Goal: Communication & Community: Answer question/provide support

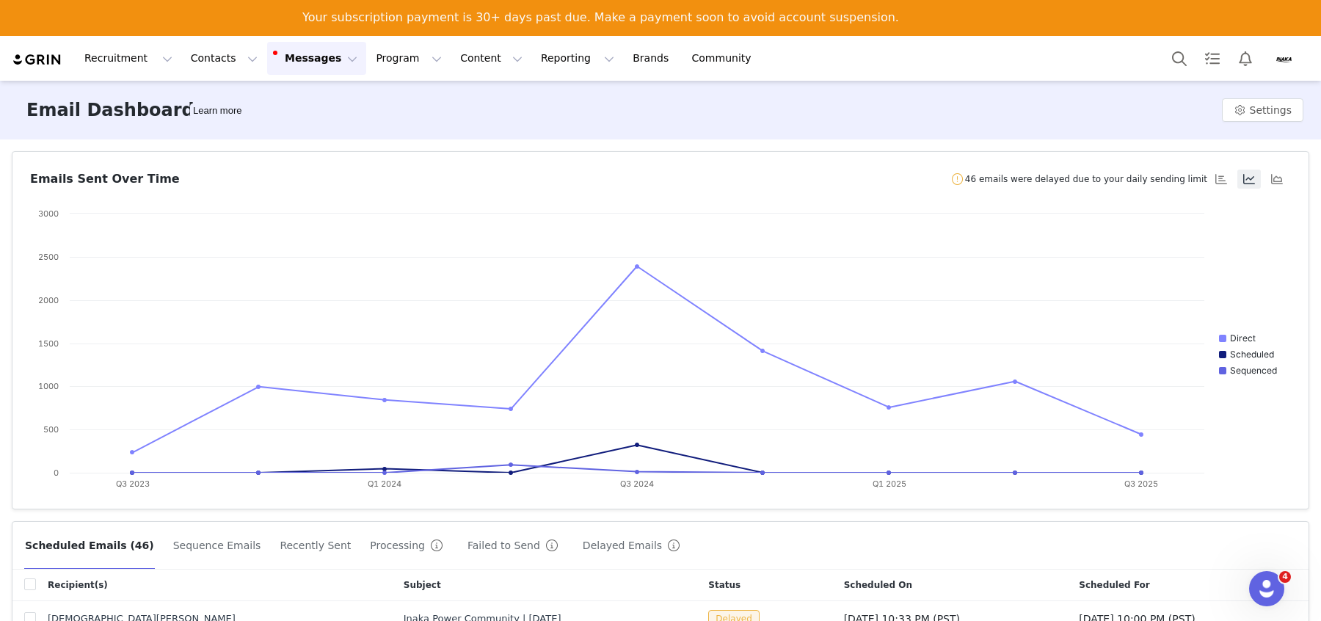
click at [393, 34] on link "View Invoices" at bounding box center [347, 42] width 90 height 16
click at [367, 52] on button "Program Program" at bounding box center [409, 58] width 84 height 33
click at [419, 93] on div "Activations" at bounding box center [402, 100] width 98 height 15
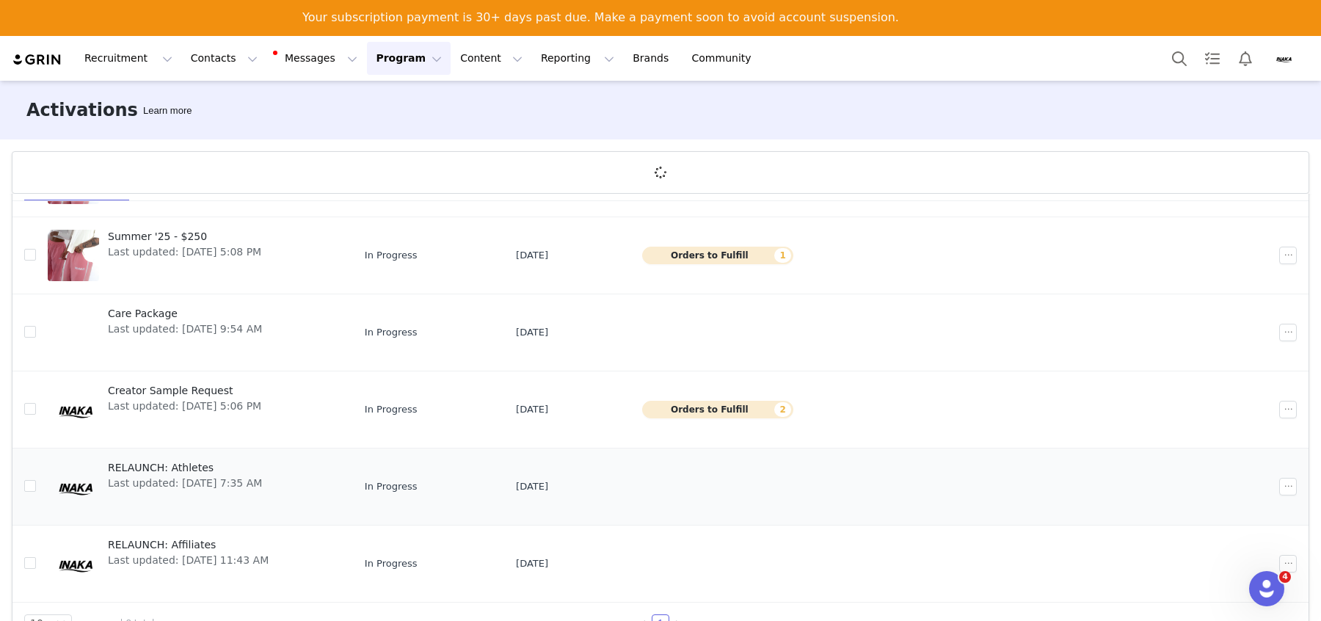
scroll to position [51, 0]
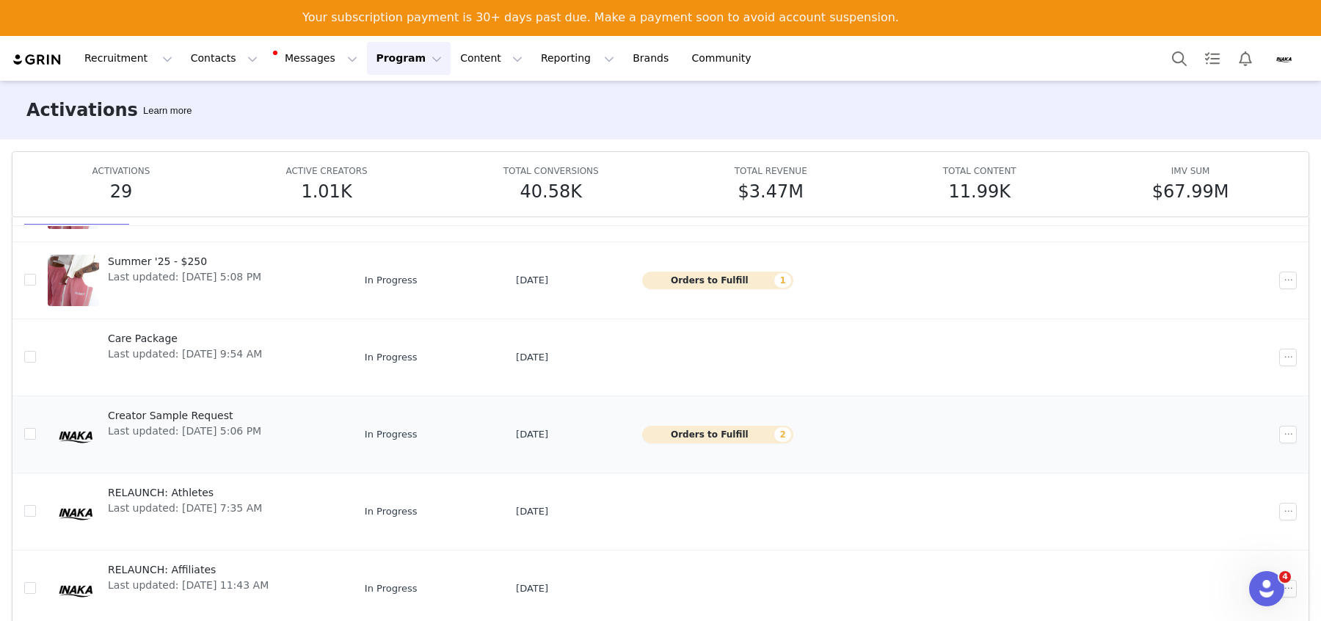
click at [746, 434] on button "Orders to Fulfill 2" at bounding box center [717, 435] width 151 height 18
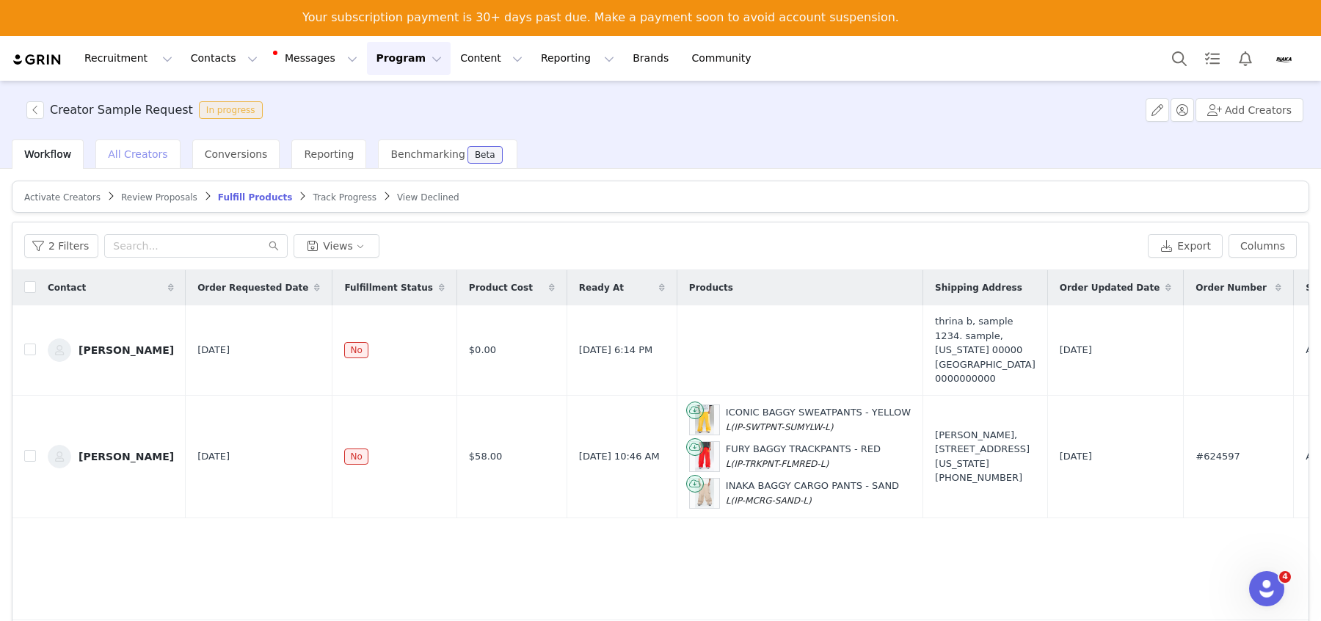
click at [113, 151] on span "All Creators" at bounding box center [137, 154] width 59 height 12
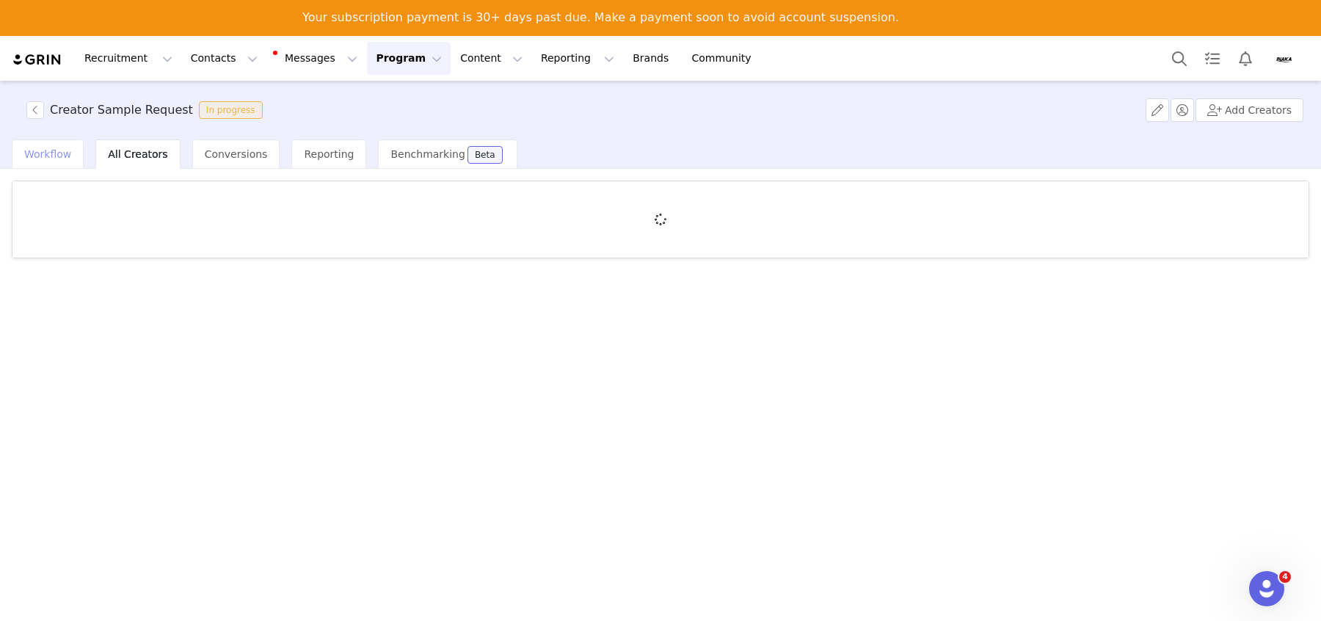
click at [62, 151] on span "Workflow" at bounding box center [47, 154] width 47 height 12
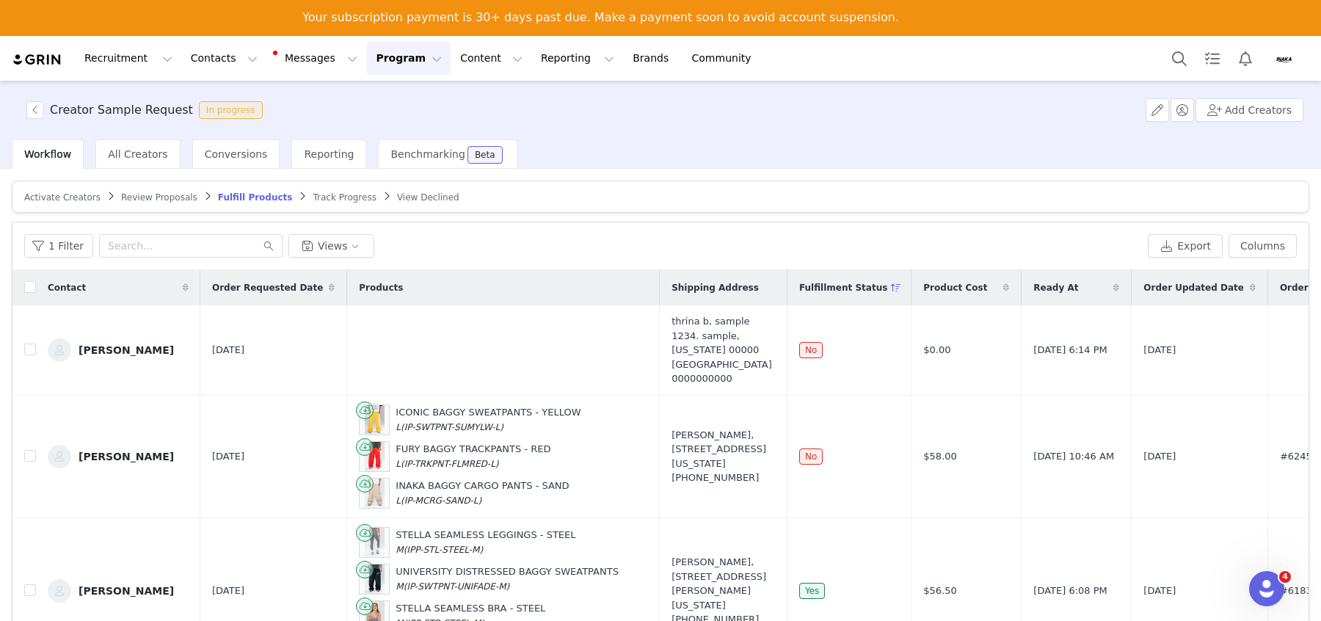
click at [78, 192] on span "Activate Creators" at bounding box center [62, 197] width 76 height 10
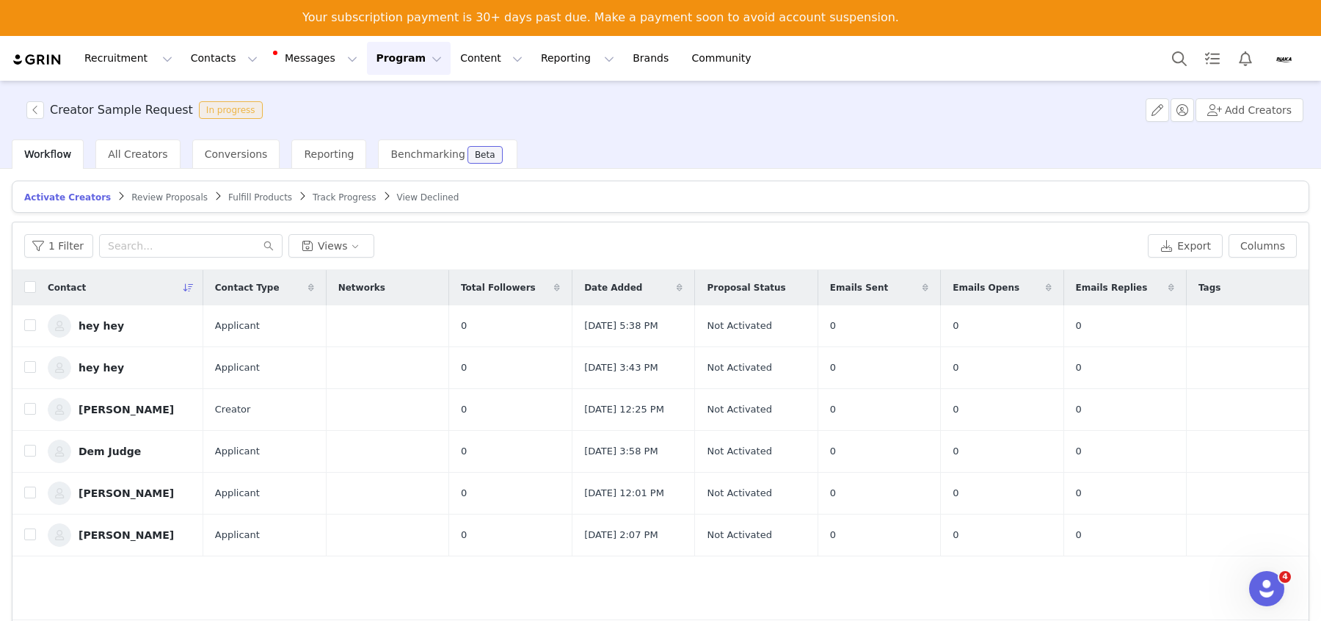
click at [144, 197] on span "Review Proposals" at bounding box center [169, 197] width 76 height 10
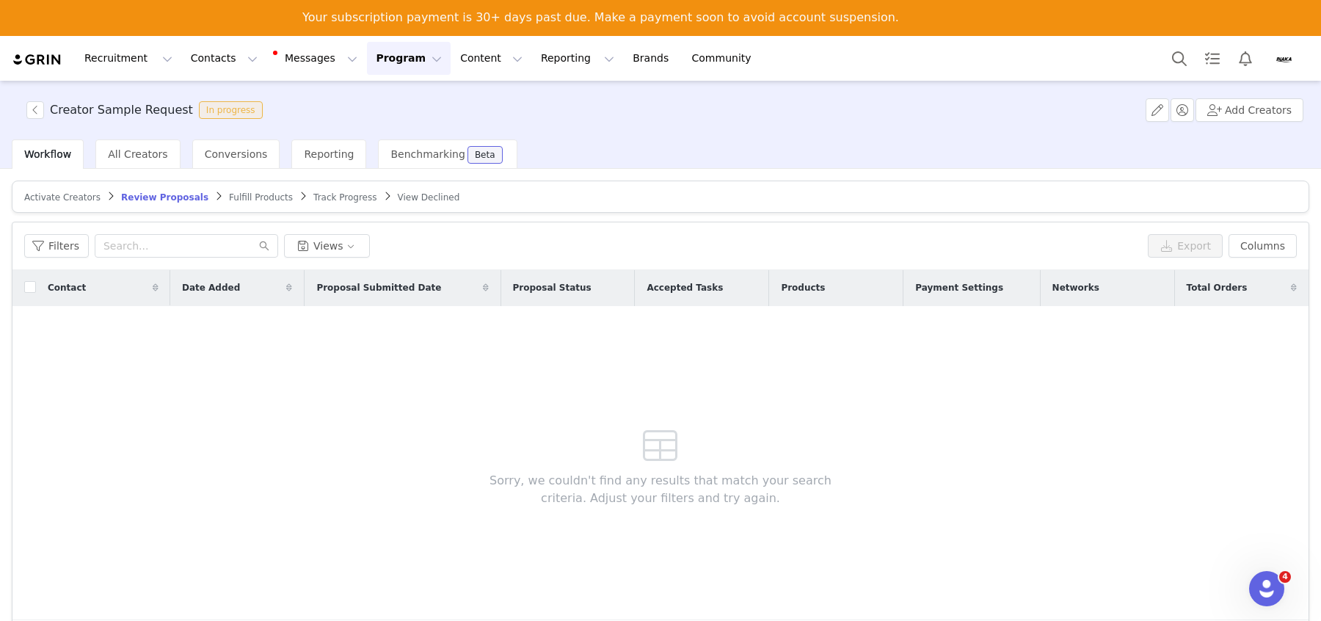
click at [367, 59] on button "Program Program" at bounding box center [409, 58] width 84 height 33
click at [372, 91] on link "Activations" at bounding box center [402, 100] width 116 height 27
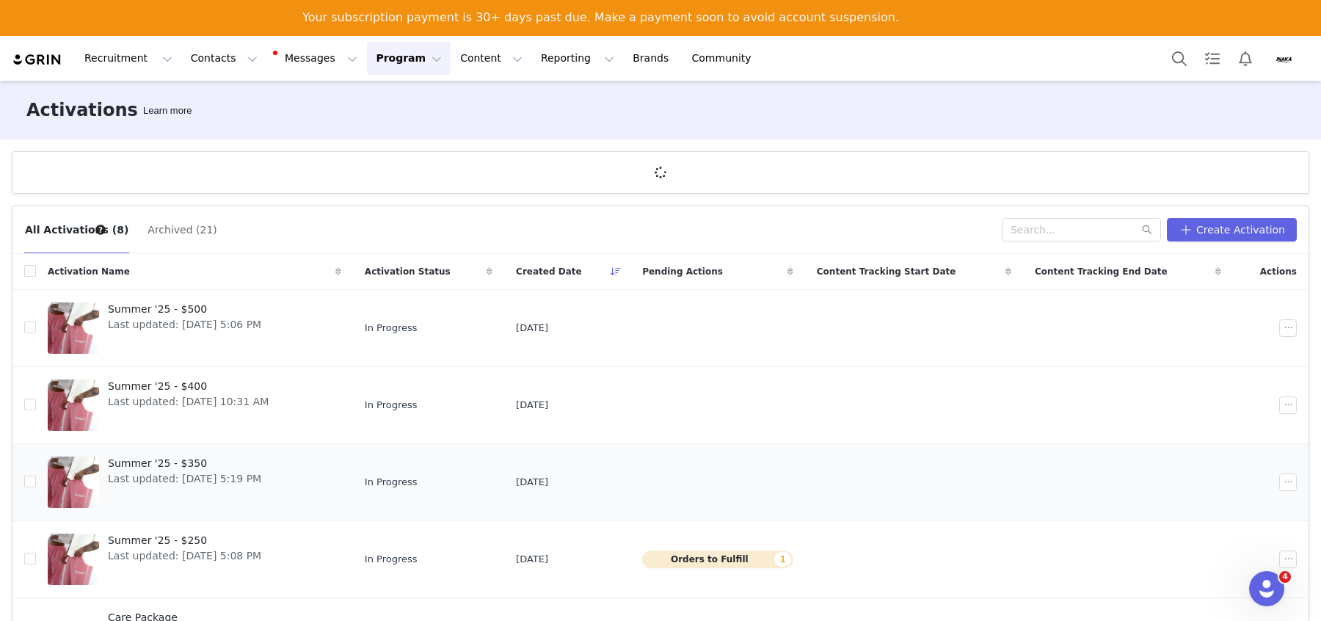
scroll to position [24, 0]
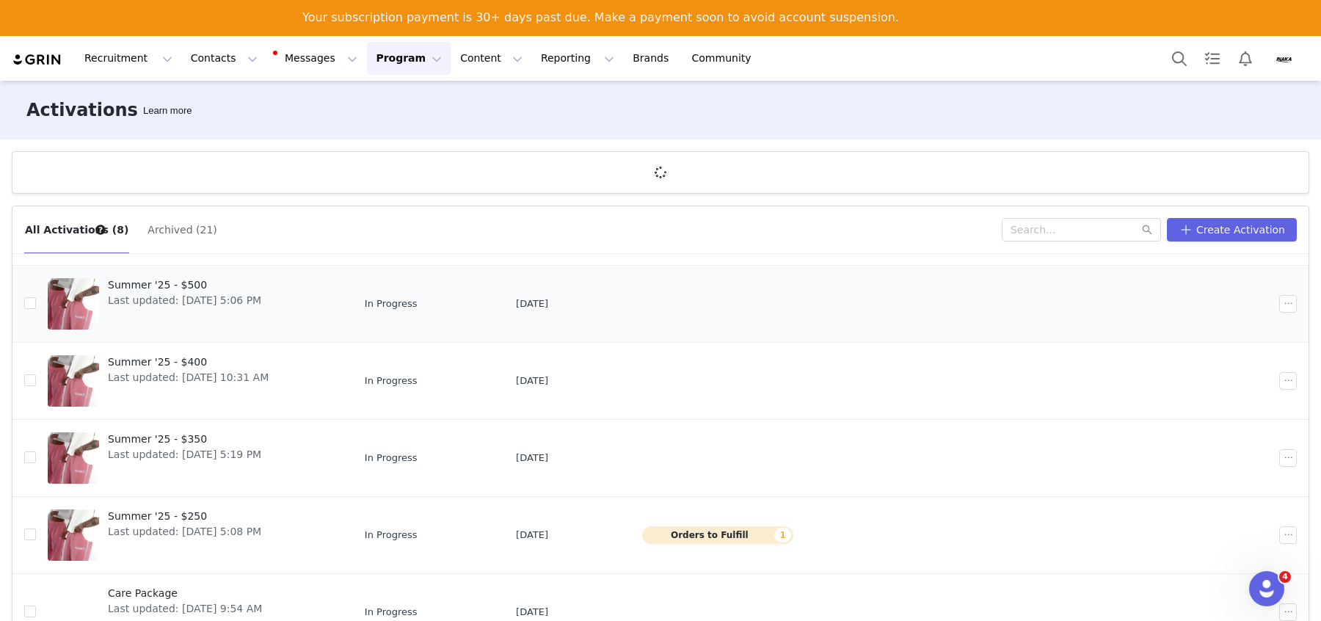
click at [169, 280] on span "Summer '25 - $500" at bounding box center [184, 284] width 153 height 15
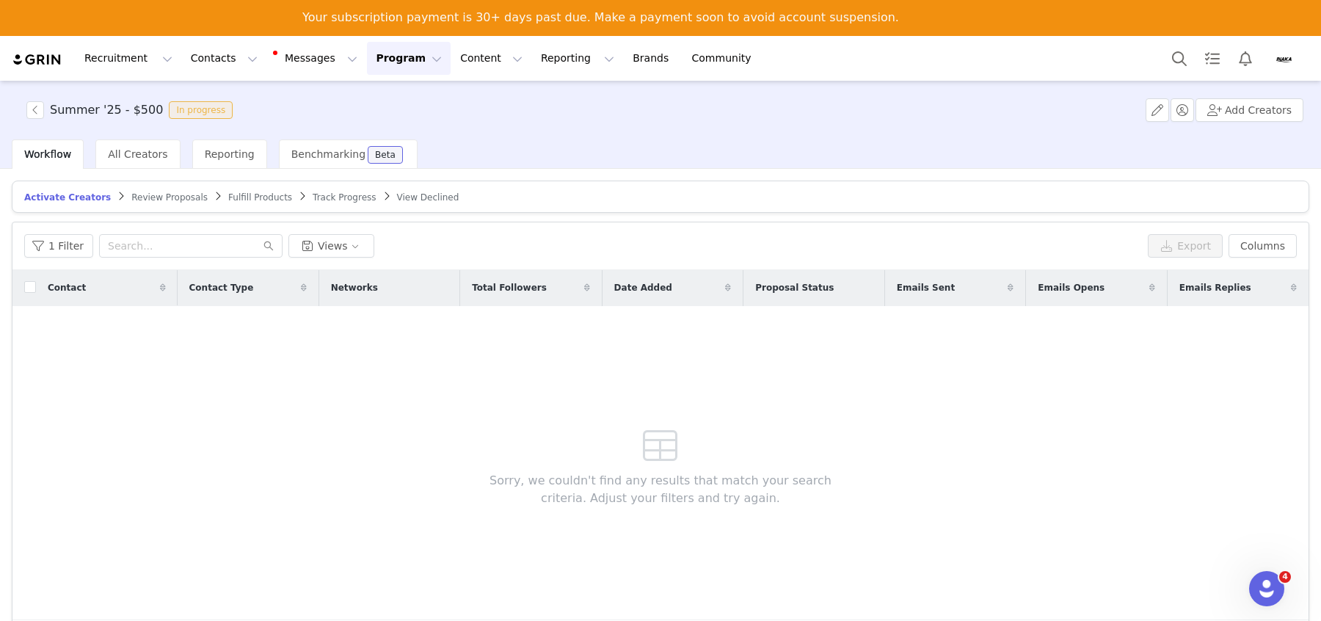
scroll to position [18, 0]
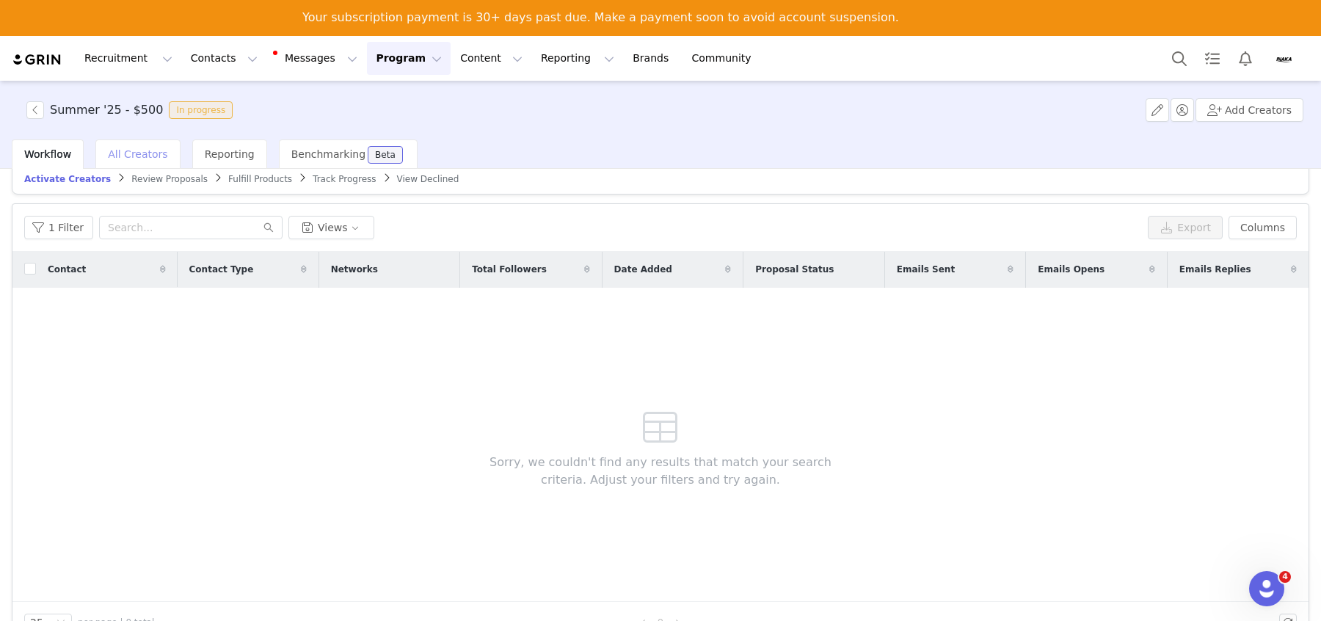
click at [147, 155] on span "All Creators" at bounding box center [137, 154] width 59 height 12
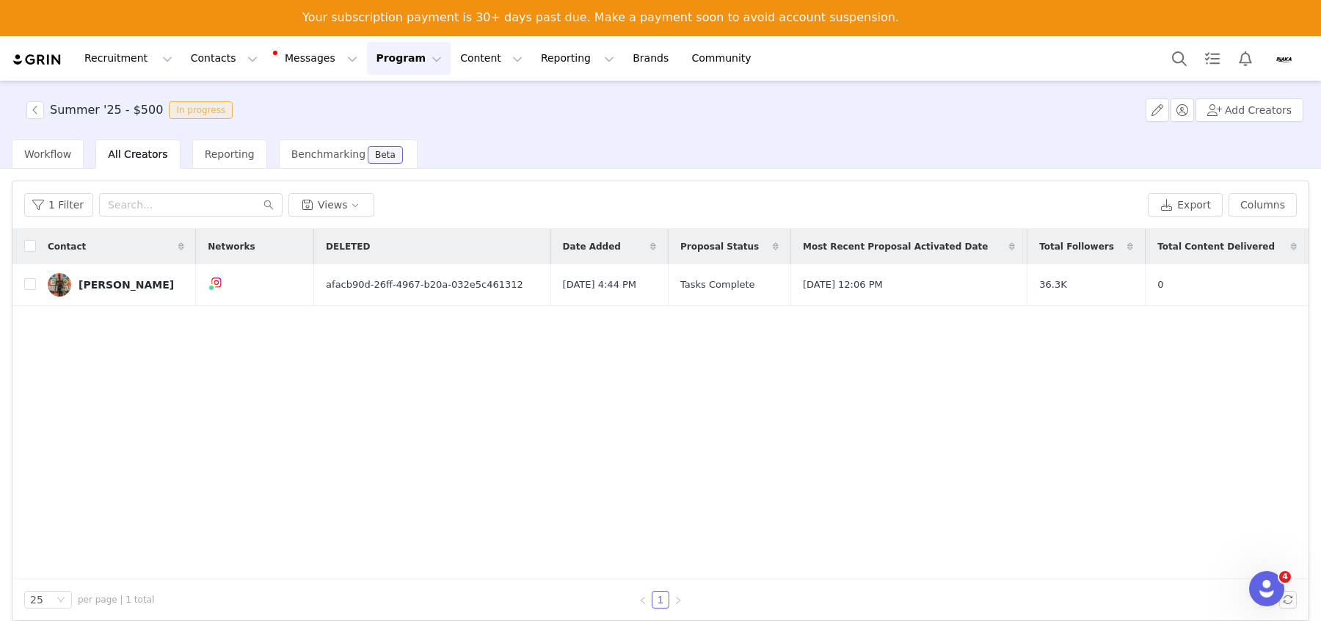
click at [376, 59] on button "Program Program" at bounding box center [409, 58] width 84 height 33
click at [393, 95] on p "Activations" at bounding box center [384, 100] width 57 height 15
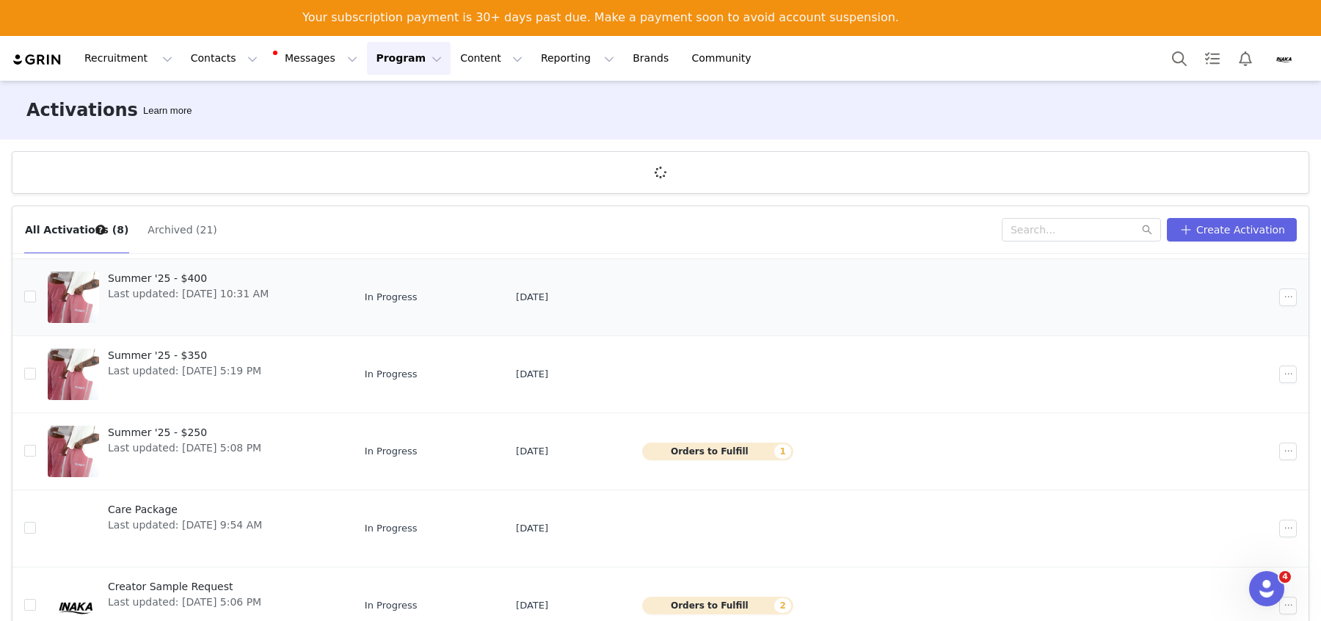
scroll to position [123, 0]
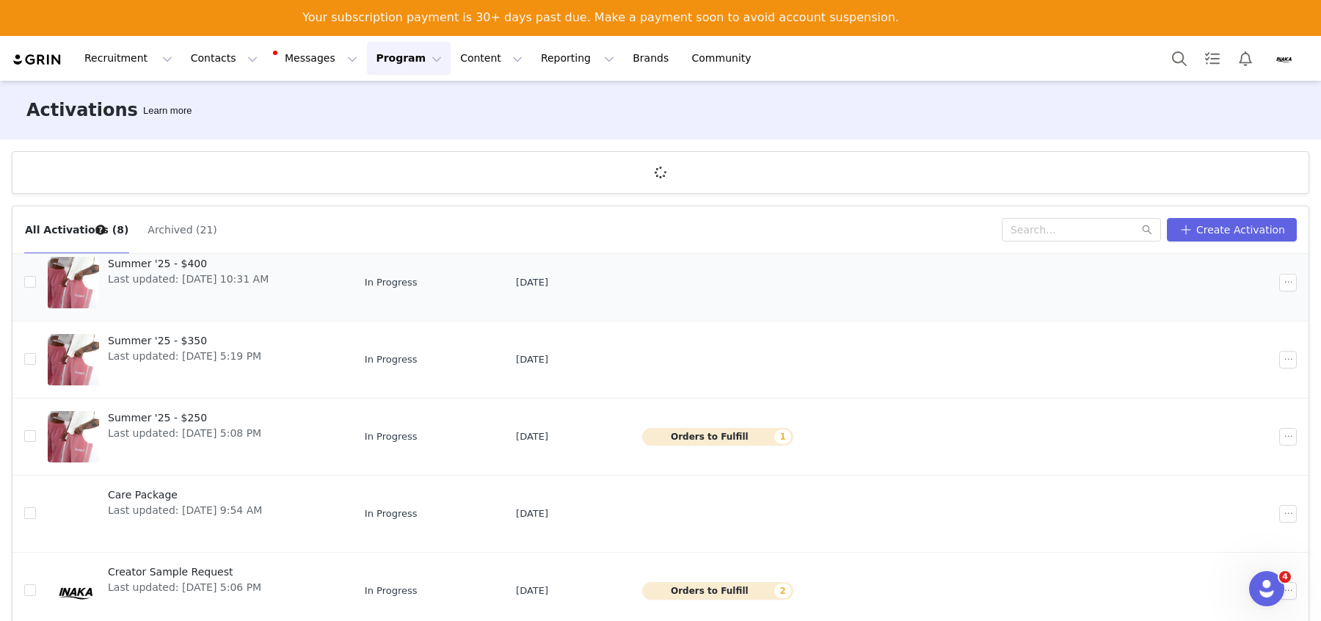
click at [203, 273] on span "Last updated: [DATE] 10:31 AM" at bounding box center [188, 279] width 161 height 15
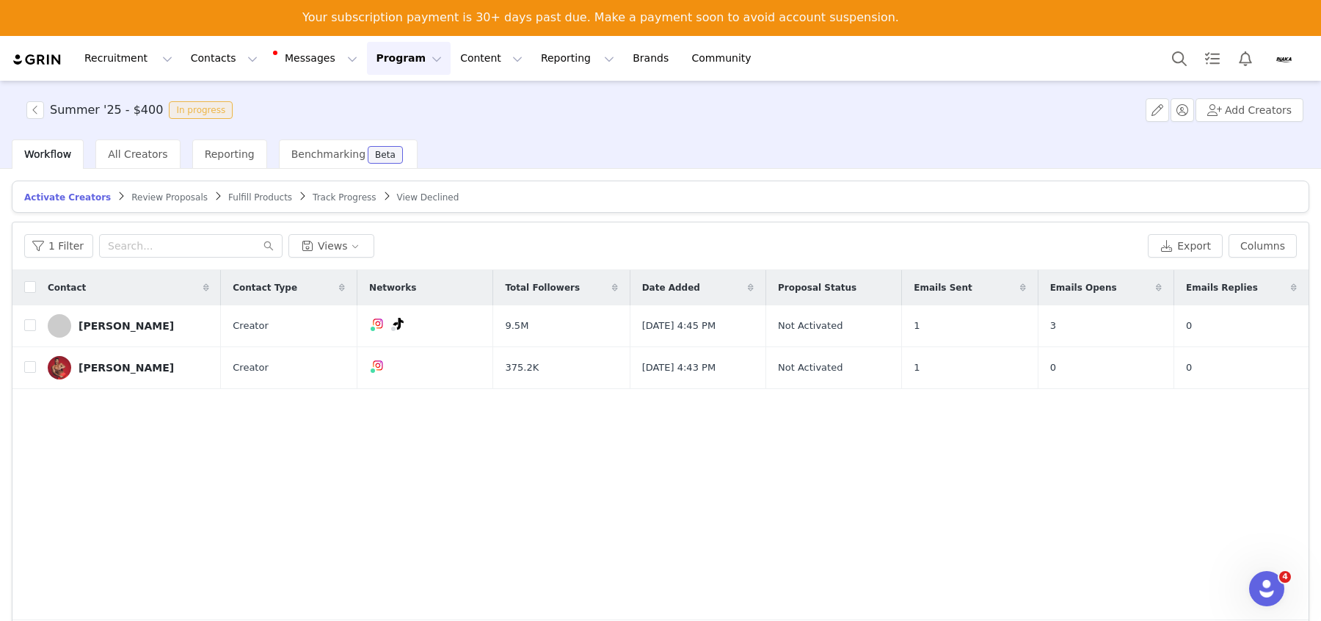
click at [182, 198] on span "Review Proposals" at bounding box center [169, 197] width 76 height 10
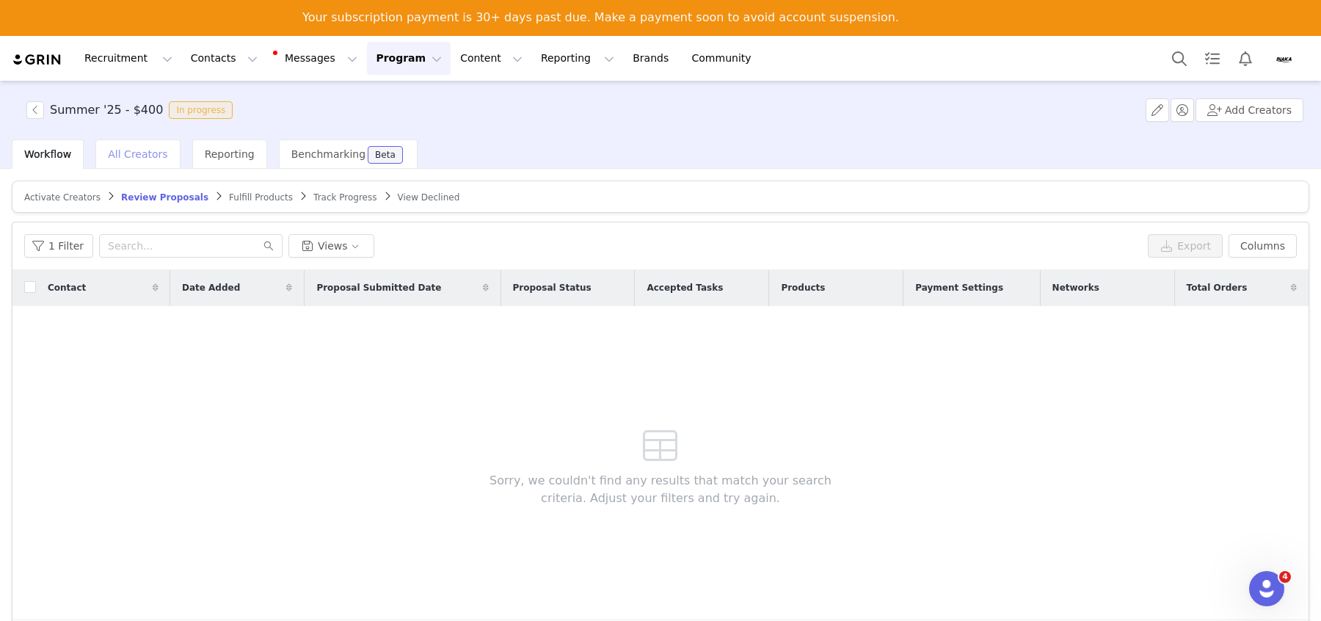
click at [138, 151] on span "All Creators" at bounding box center [137, 154] width 59 height 12
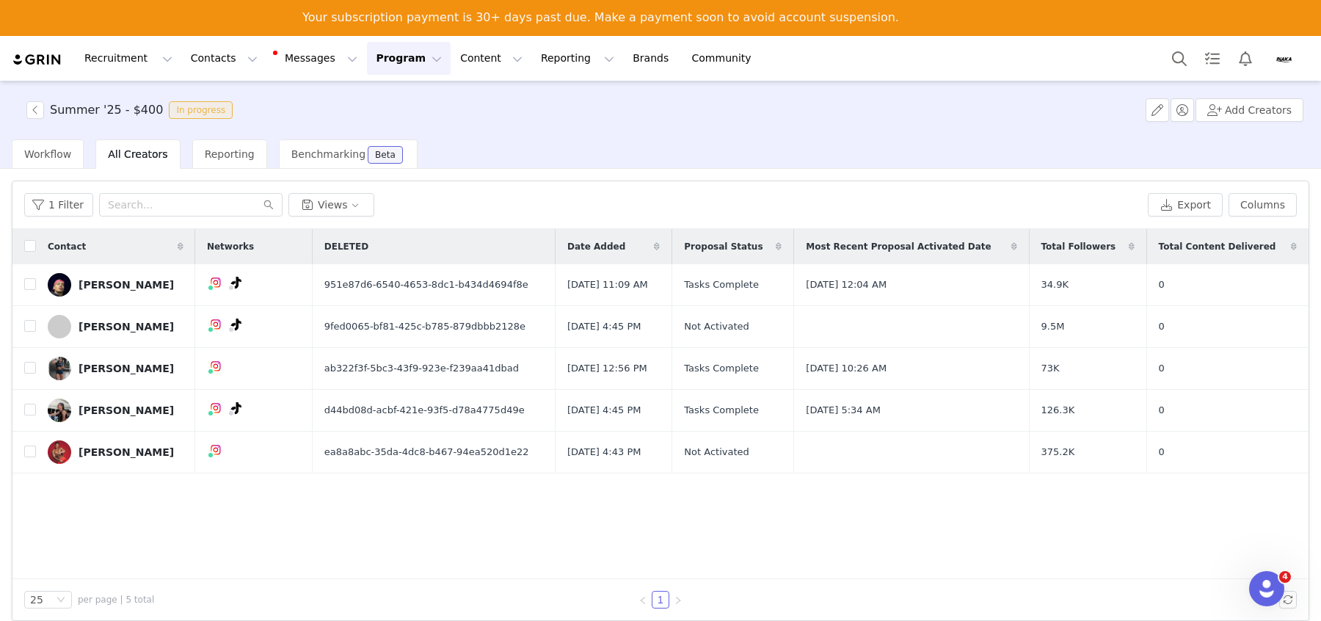
click at [368, 69] on button "Program Program" at bounding box center [409, 58] width 84 height 33
click at [30, 114] on button "button" at bounding box center [35, 110] width 18 height 18
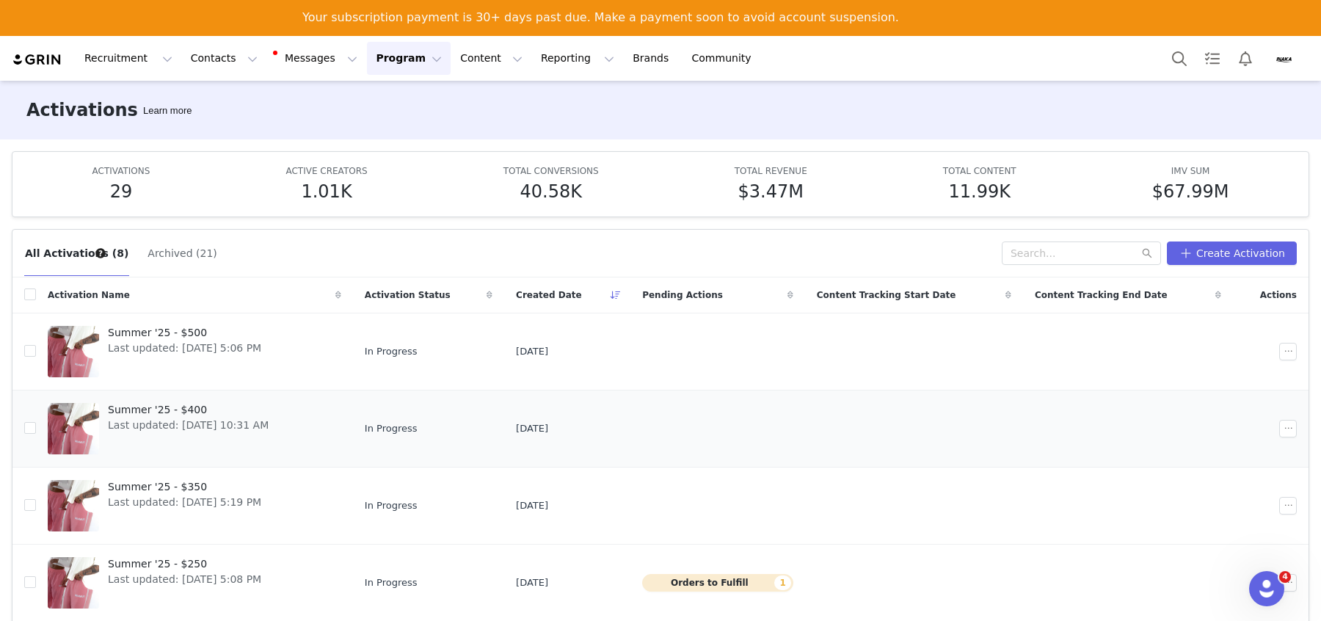
scroll to position [123, 0]
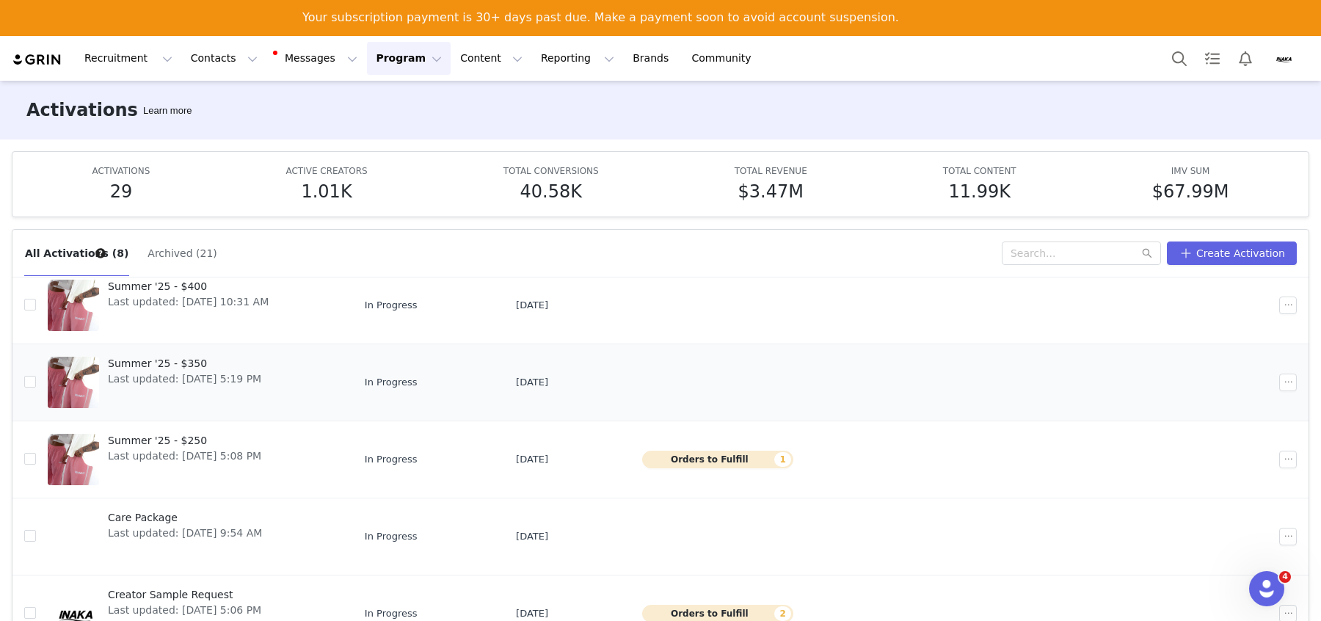
click at [183, 363] on span "Summer '25 - $350" at bounding box center [184, 363] width 153 height 15
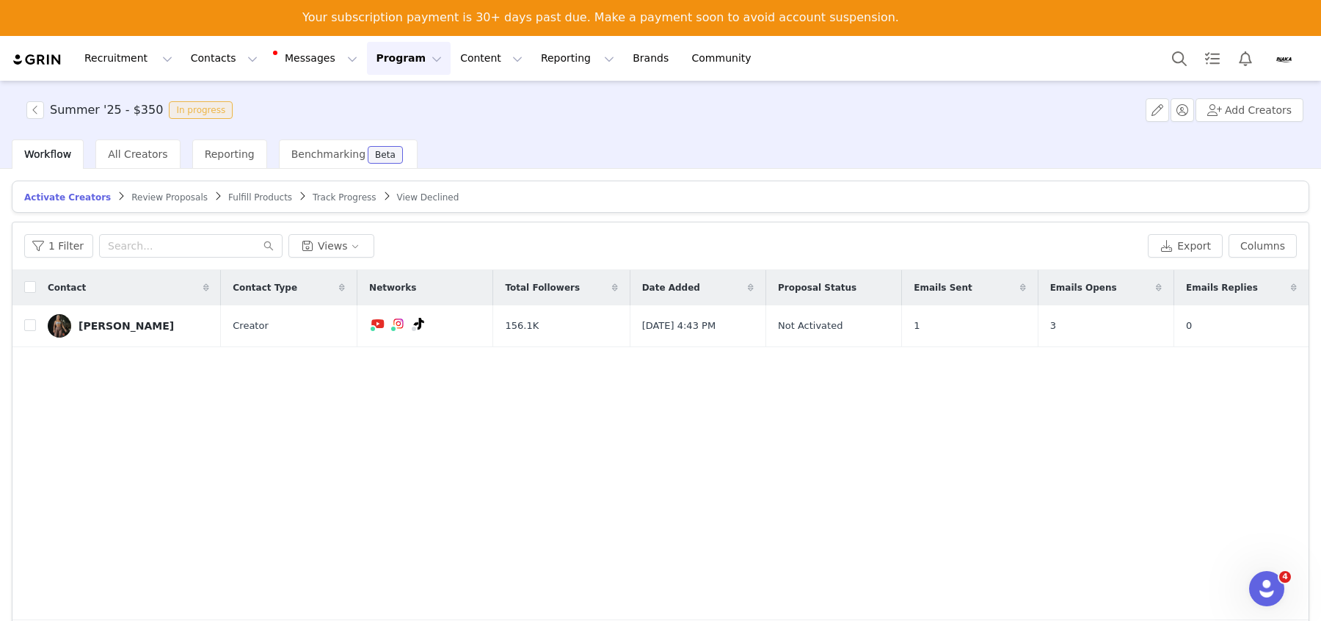
click at [367, 71] on button "Program Program" at bounding box center [409, 58] width 84 height 33
click at [109, 165] on div "All Creators" at bounding box center [137, 153] width 84 height 29
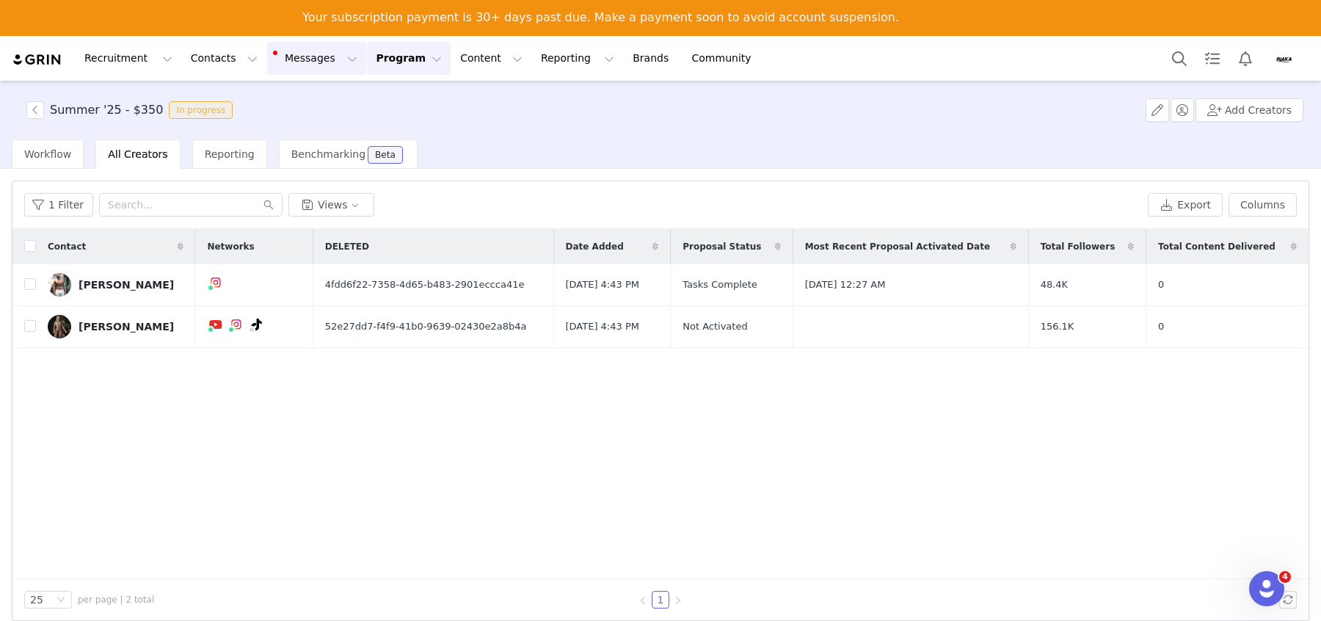
click at [311, 61] on button "Messages Messages" at bounding box center [316, 58] width 99 height 33
click at [374, 65] on button "Program Program" at bounding box center [409, 58] width 84 height 33
click at [376, 104] on p "Activations" at bounding box center [384, 100] width 57 height 15
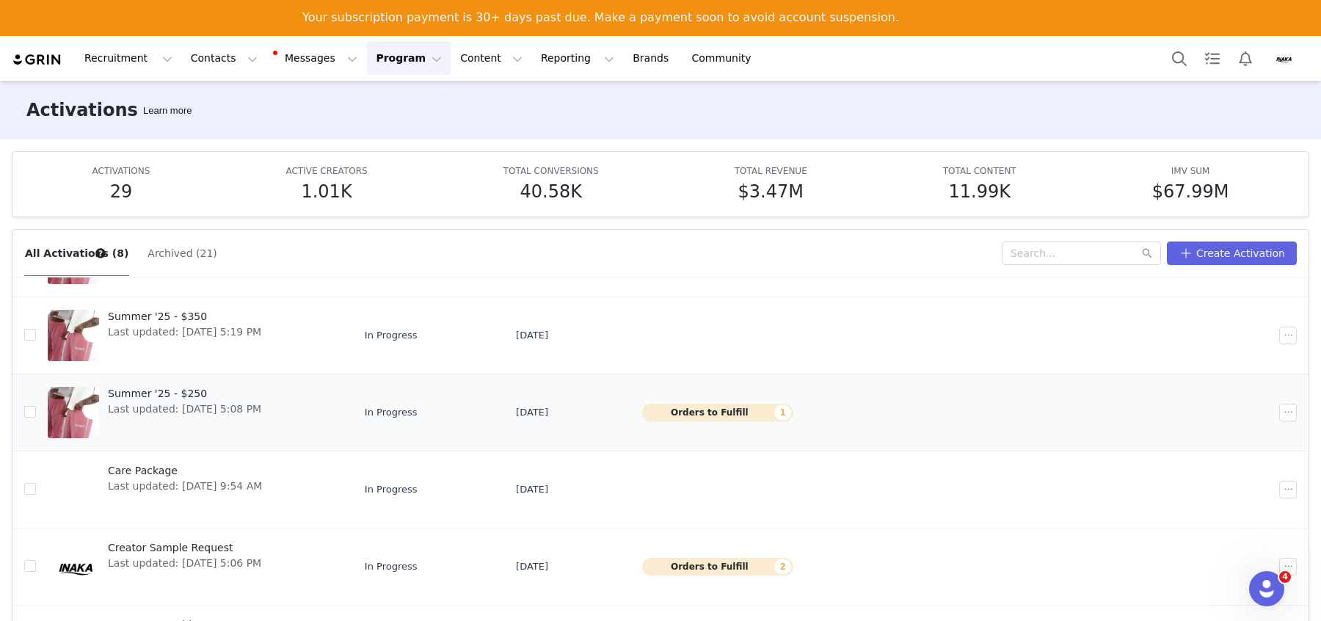
scroll to position [84, 0]
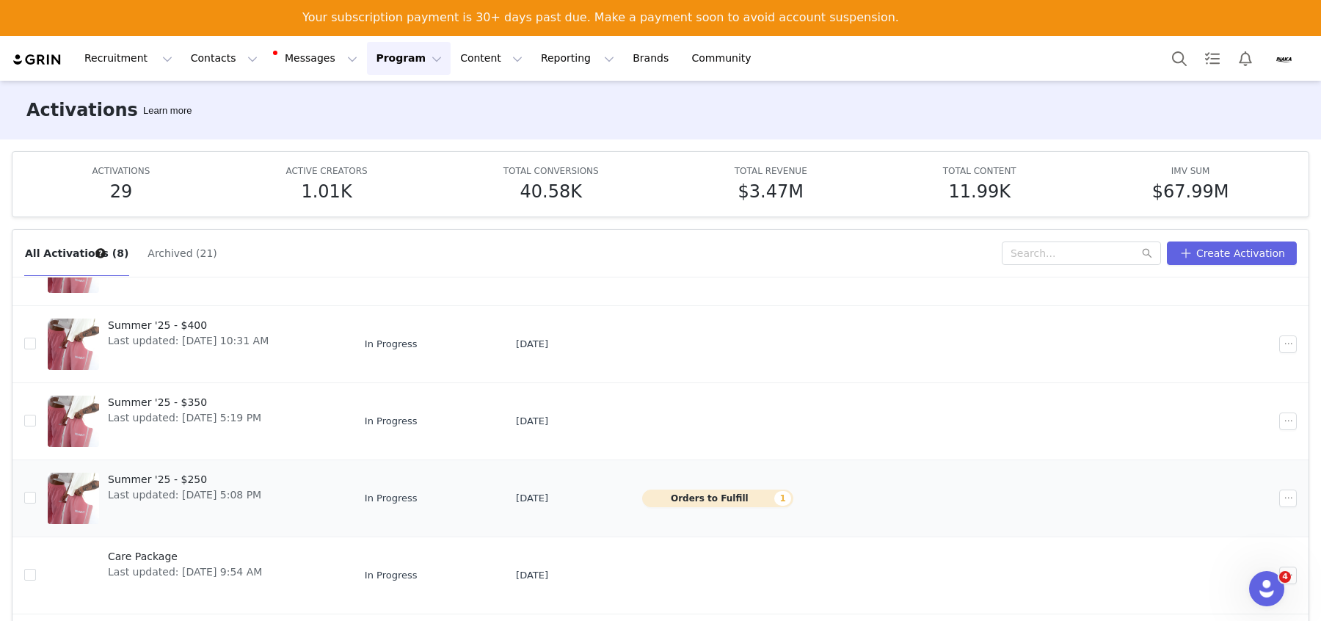
click at [228, 486] on span "Summer '25 - $250" at bounding box center [184, 479] width 153 height 15
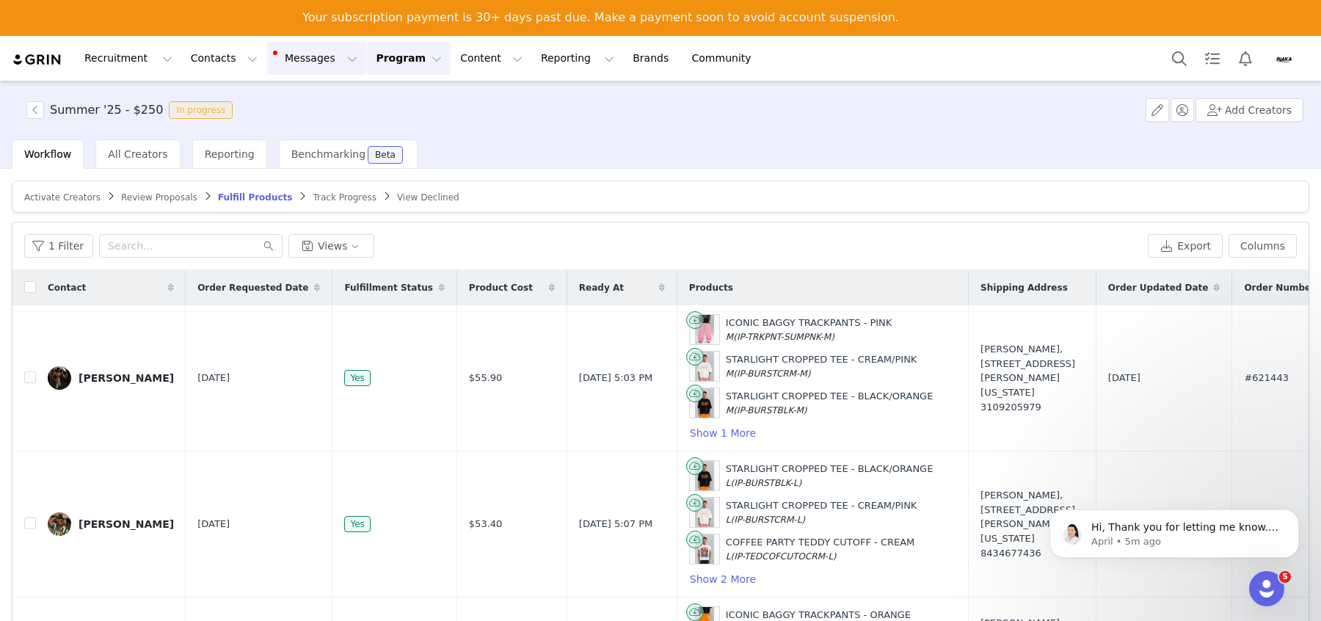
click at [286, 65] on button "Messages Messages" at bounding box center [316, 58] width 99 height 33
click at [1158, 547] on p "April • 5m ago" at bounding box center [1185, 541] width 189 height 13
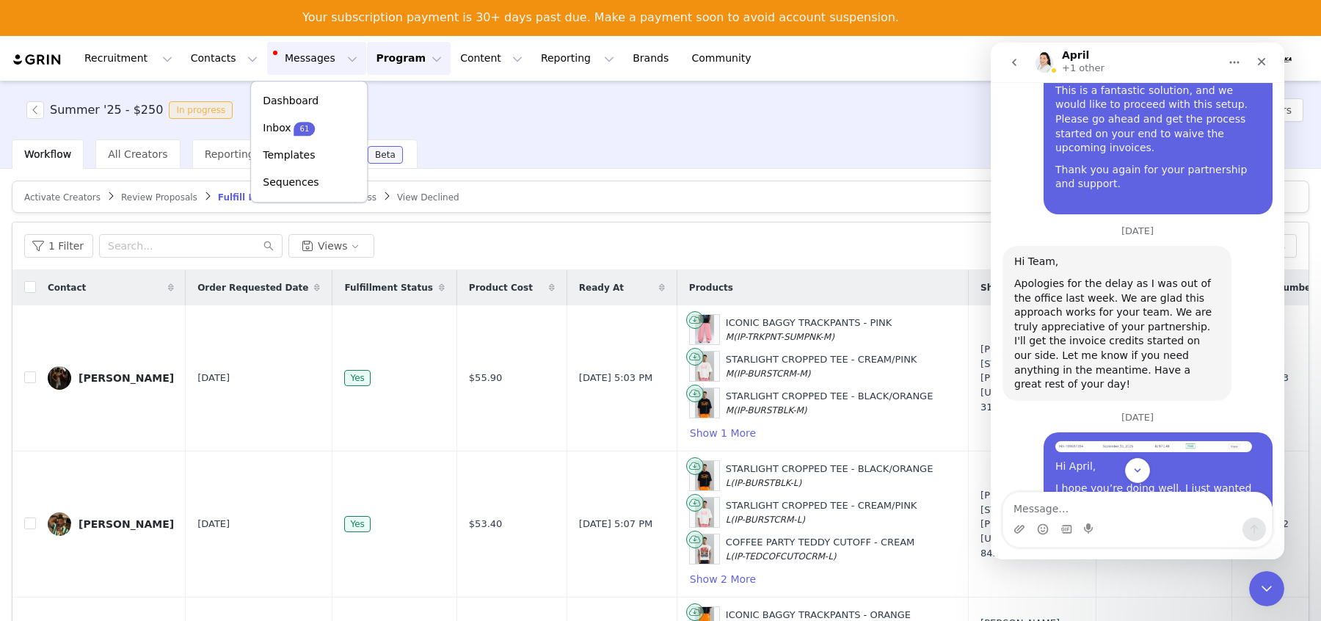
scroll to position [4039, 0]
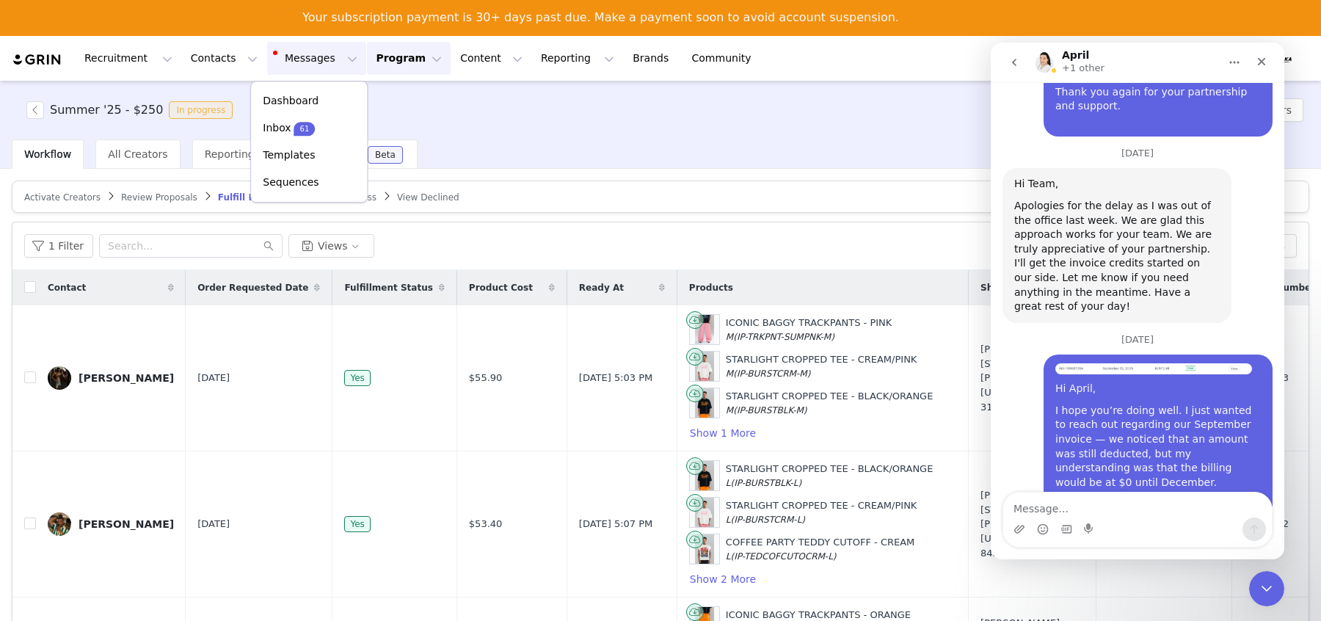
click at [1115, 514] on textarea "Message…" at bounding box center [1137, 504] width 269 height 25
type textarea "This is noted. We appreciate your help. Thank you!"
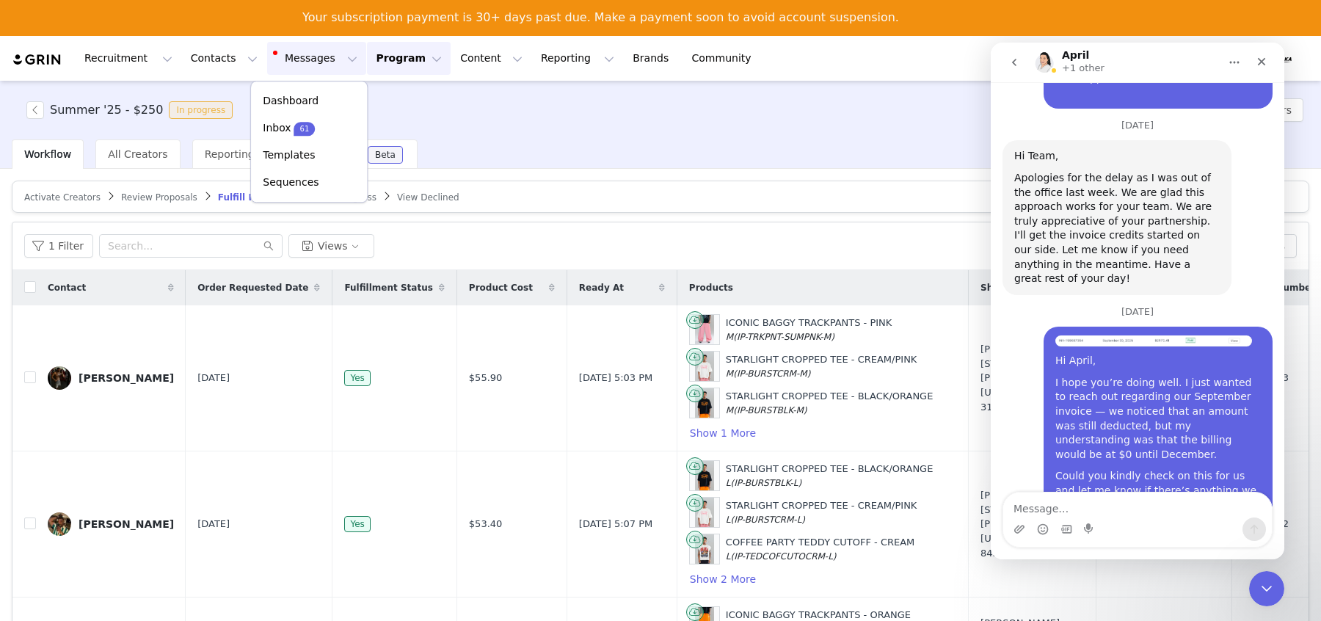
scroll to position [4092, 0]
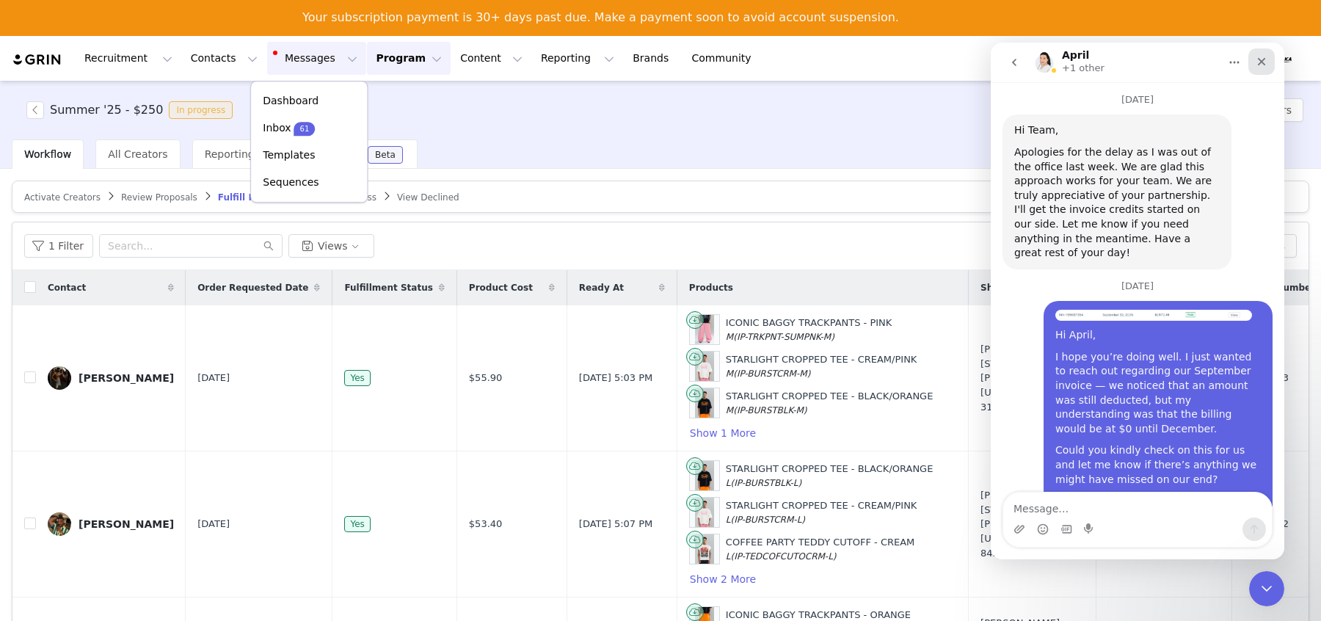
click at [1262, 62] on icon "Close" at bounding box center [1262, 62] width 12 height 12
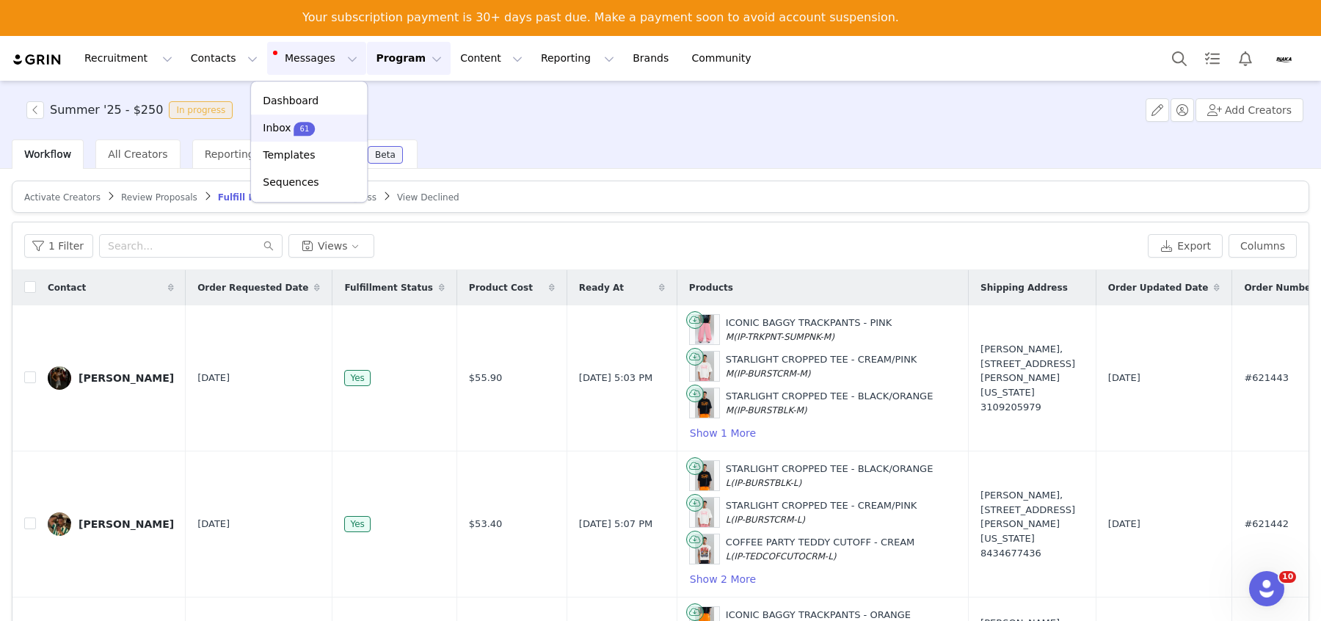
click at [280, 131] on p "Inbox" at bounding box center [277, 127] width 28 height 15
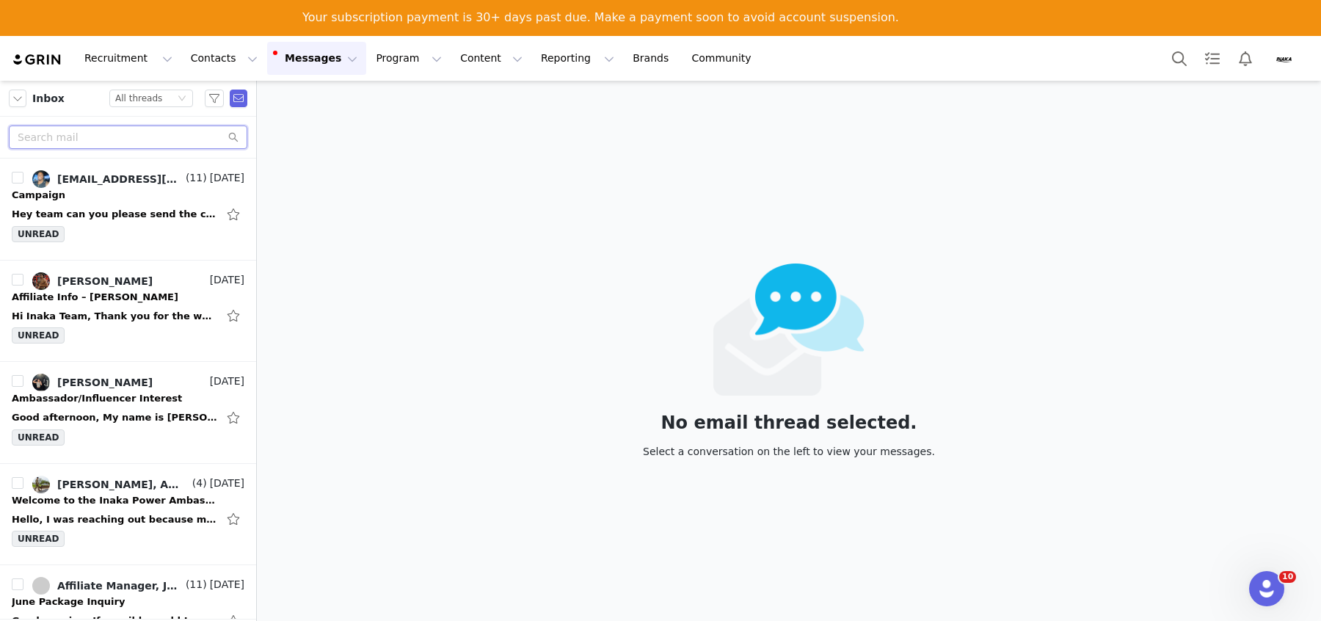
click at [48, 148] on input "text" at bounding box center [128, 136] width 239 height 23
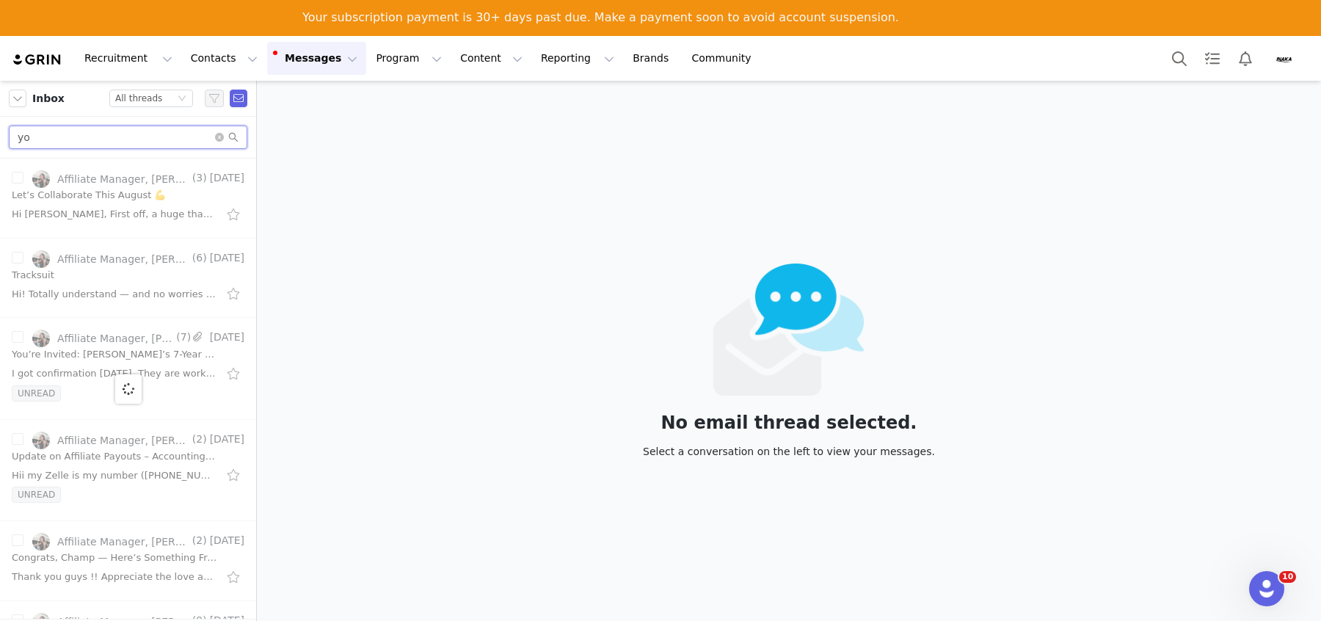
type input "y"
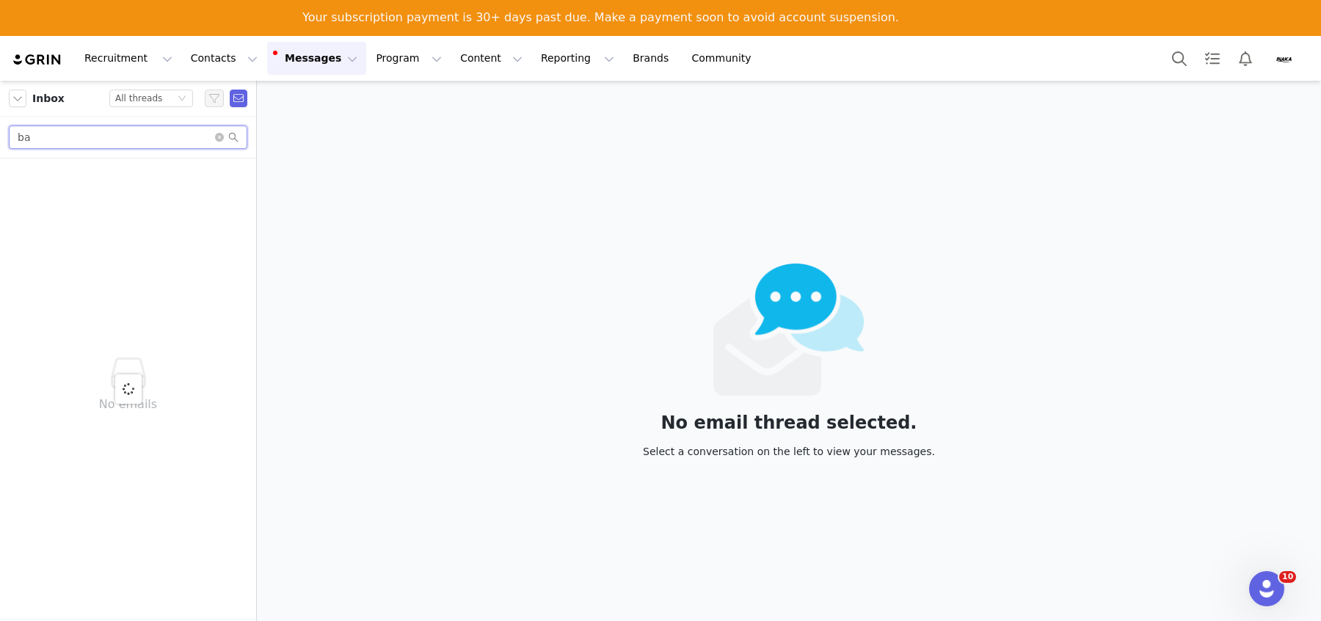
type input "b"
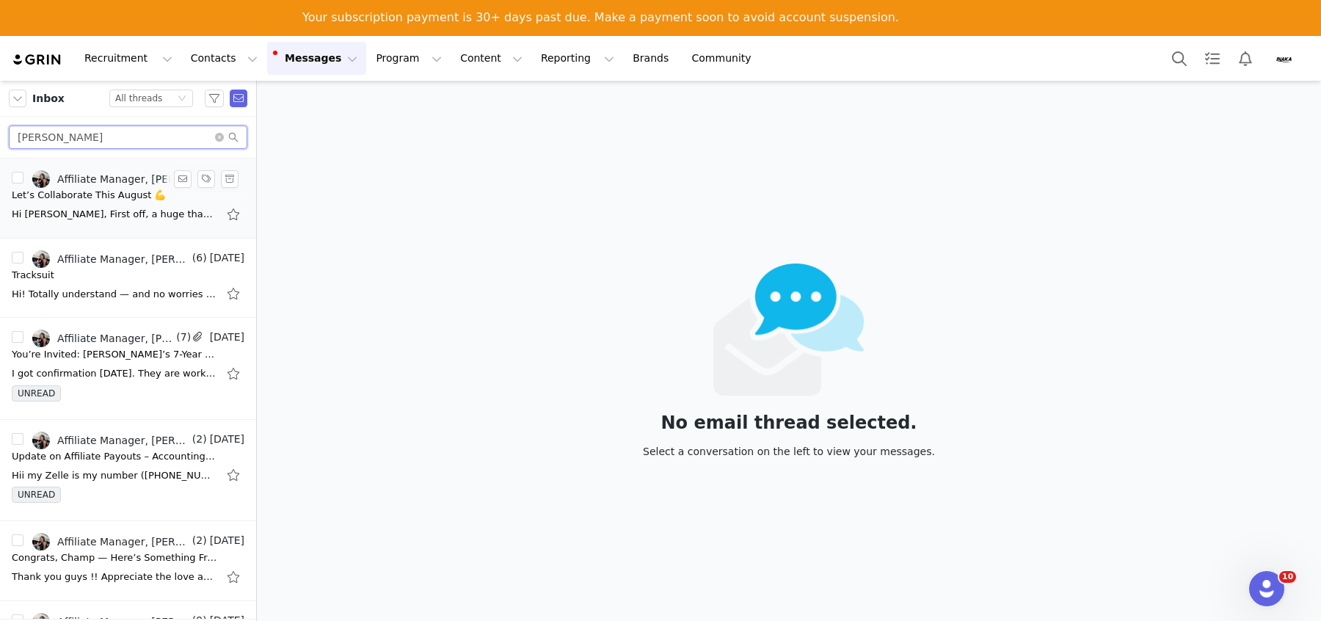
type input "[PERSON_NAME]"
click at [116, 197] on div "Let’s Collaborate This August 💪" at bounding box center [89, 195] width 154 height 15
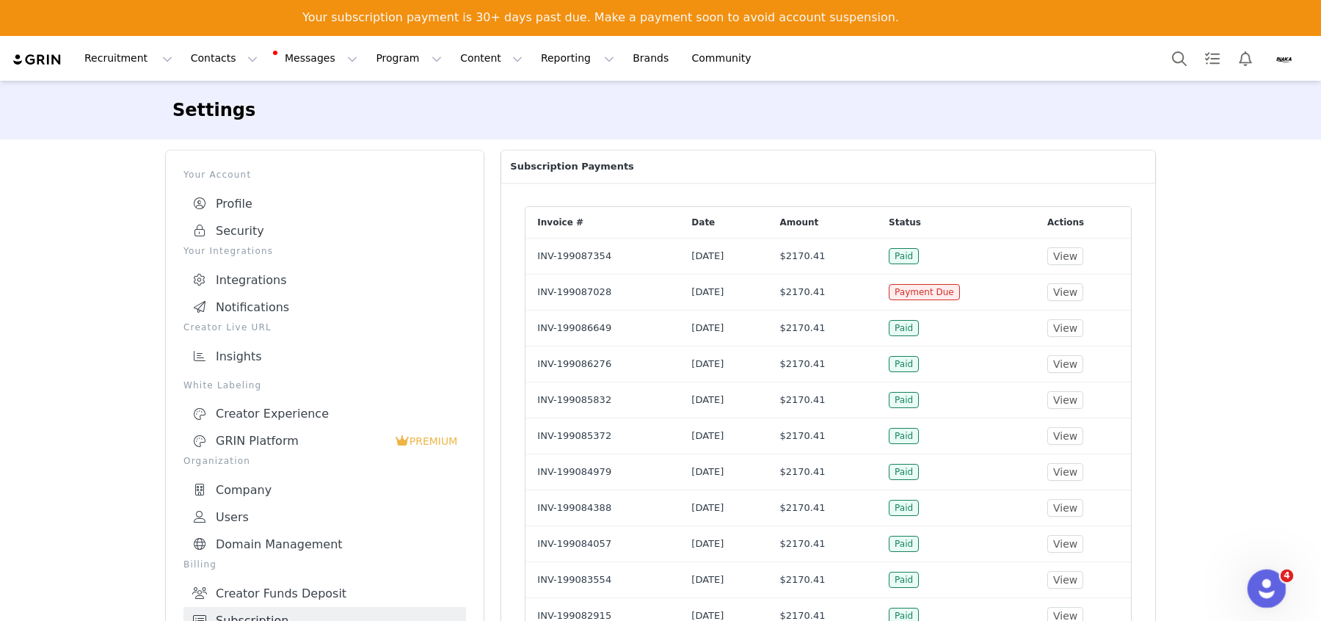
click at [1268, 590] on icon "Open Intercom Messenger" at bounding box center [1265, 587] width 24 height 24
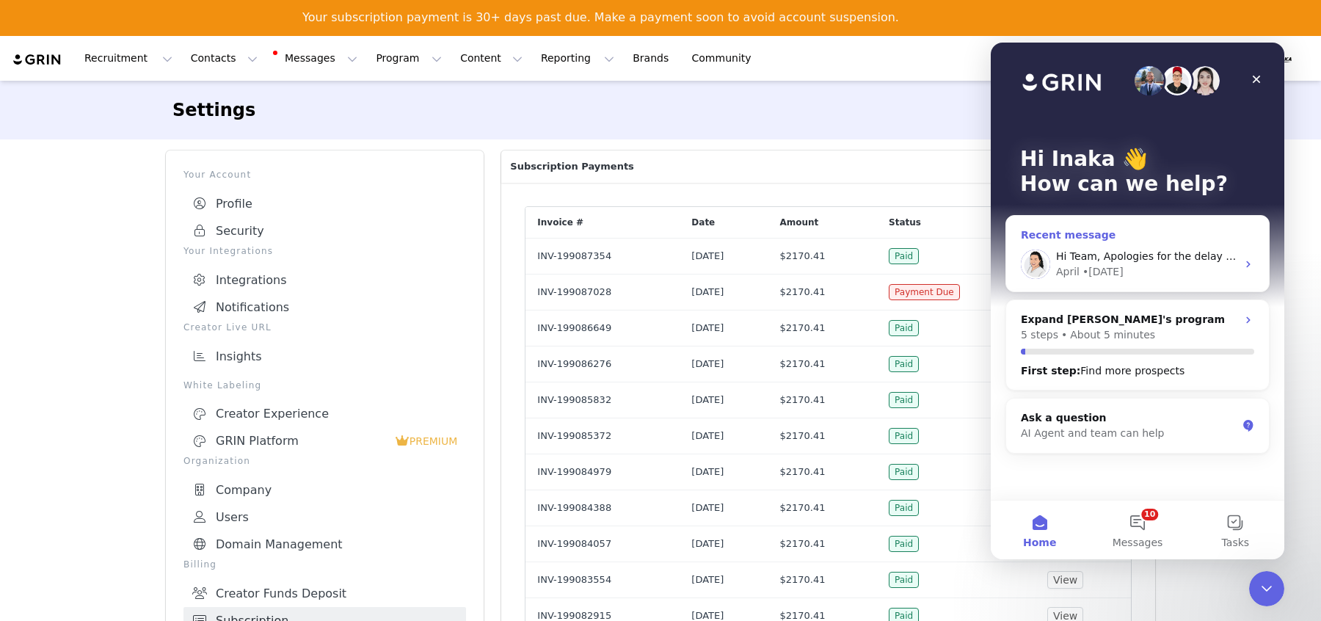
click at [1193, 262] on div "Hi Team, Apologies for the delay as I was out of the office last week. We are g…" at bounding box center [1146, 256] width 181 height 15
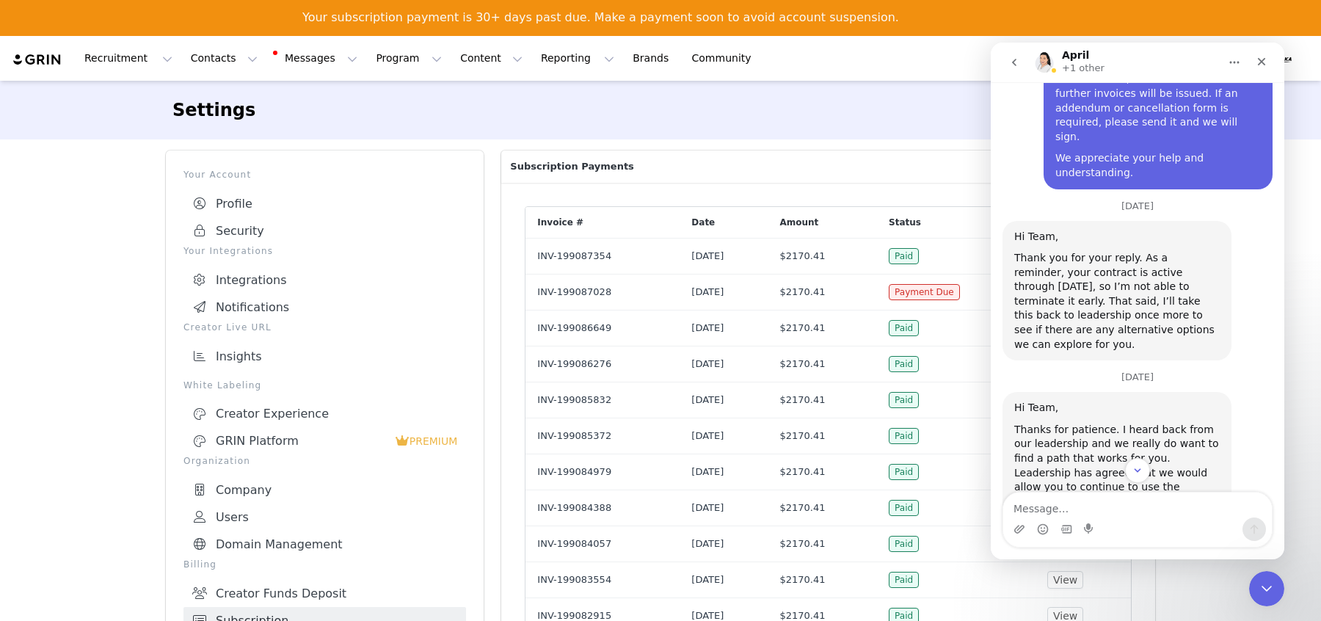
scroll to position [3268, 0]
click at [877, 274] on td "$2170.41" at bounding box center [822, 292] width 109 height 36
click at [939, 291] on span "Payment Due" at bounding box center [924, 292] width 71 height 16
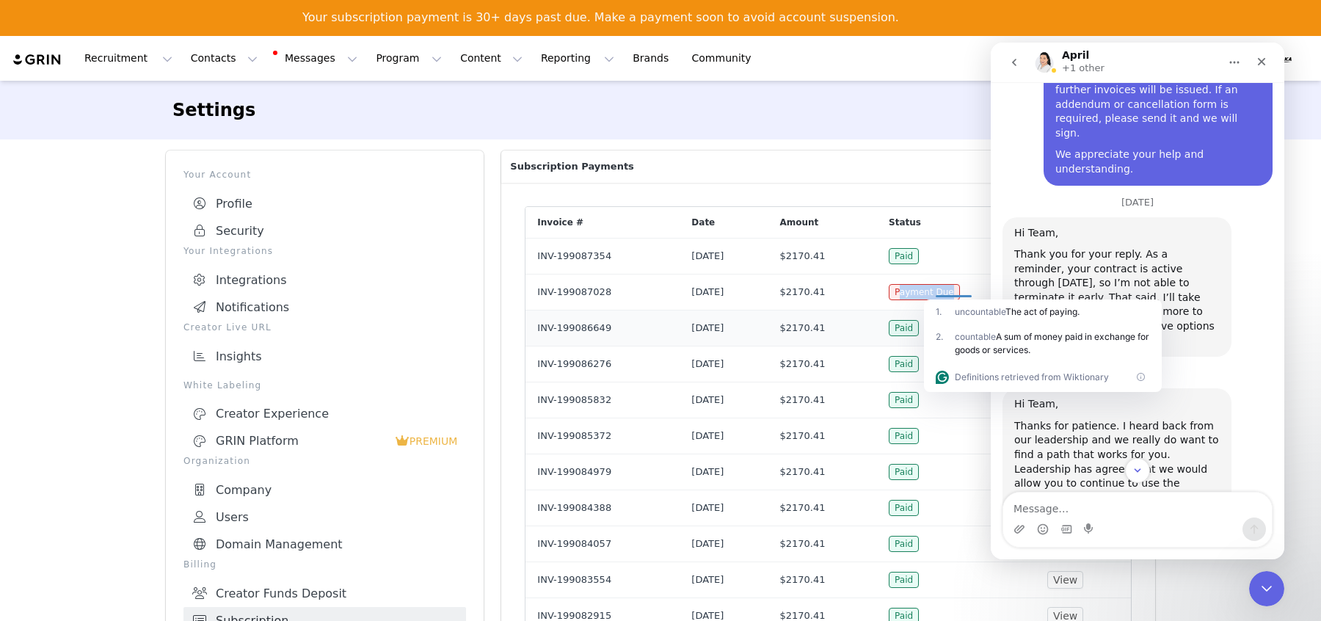
click at [768, 322] on td "July 31, 2025" at bounding box center [724, 328] width 88 height 36
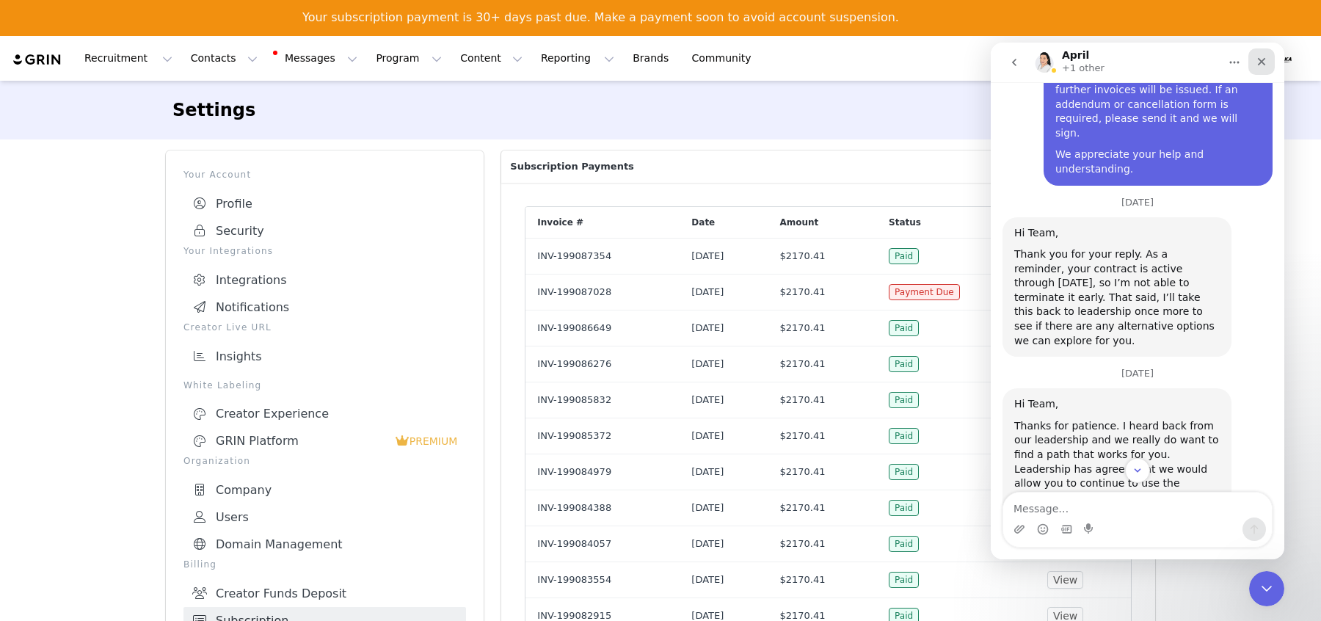
click at [1258, 61] on icon "Close" at bounding box center [1262, 62] width 12 height 12
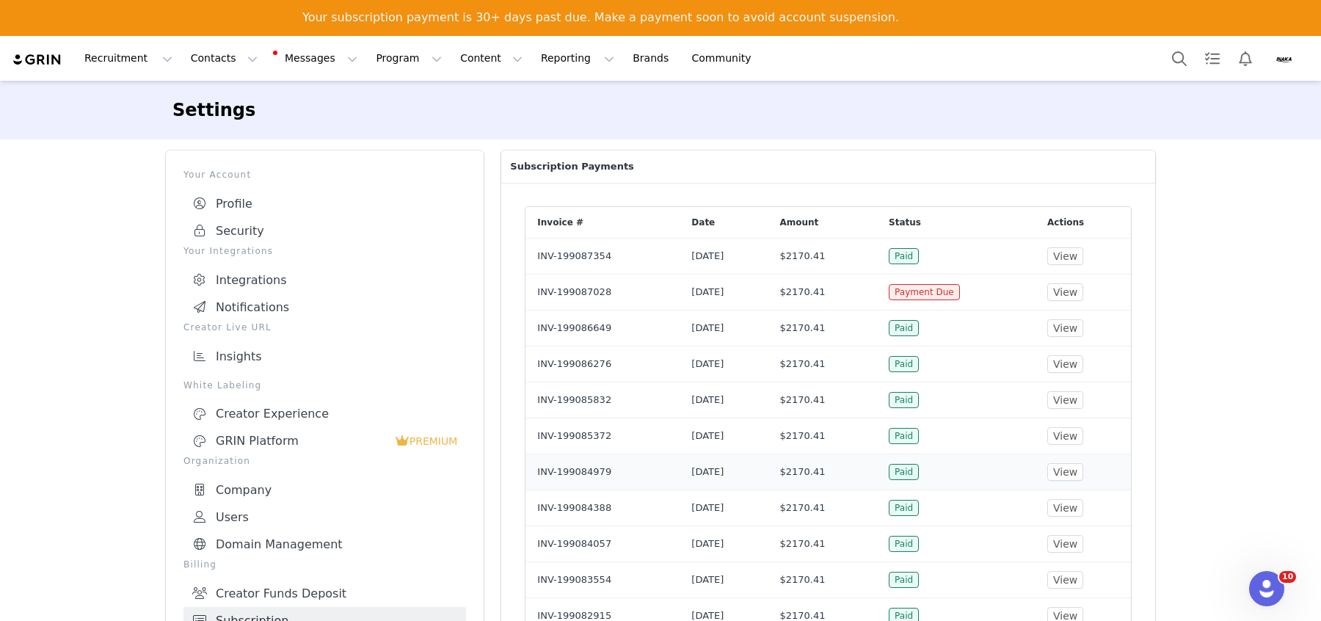
scroll to position [3659, 0]
click at [1265, 587] on icon "Open Intercom Messenger" at bounding box center [1264, 587] width 10 height 12
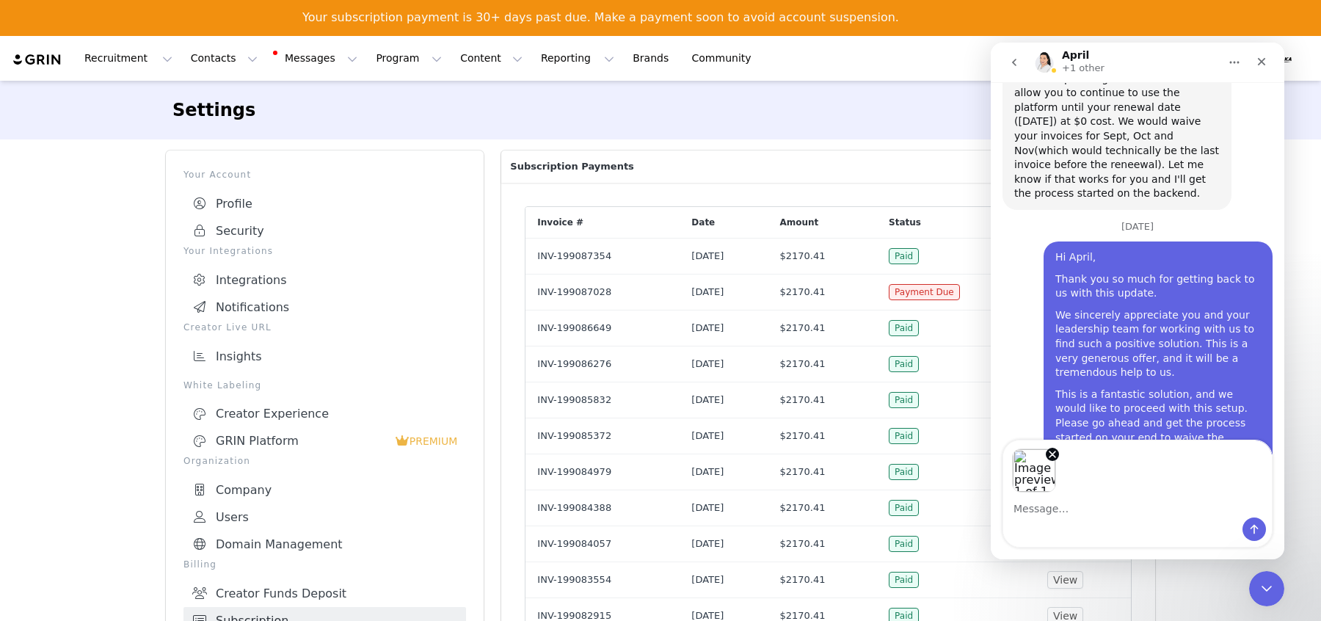
scroll to position [3711, 0]
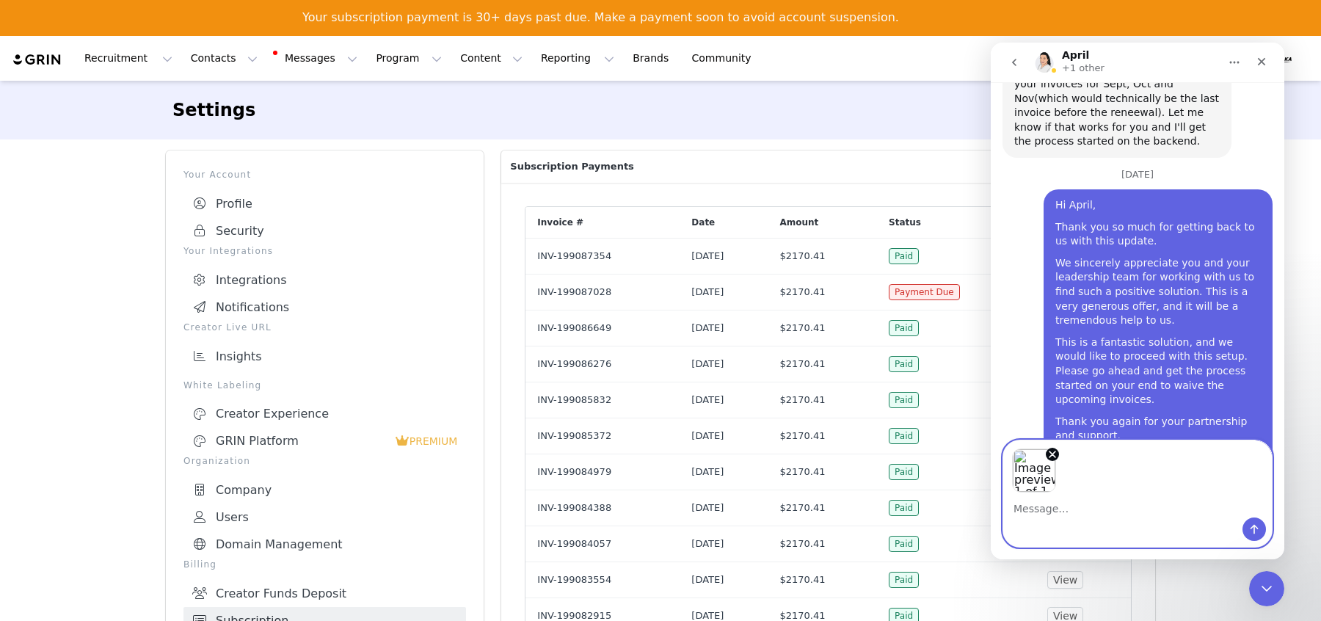
paste textarea "Hi April, I hope you’re doing well. I just wanted to reach out regarding our Se…"
type textarea "Hi April, I hope you’re doing well. I just wanted to reach out regarding our Se…"
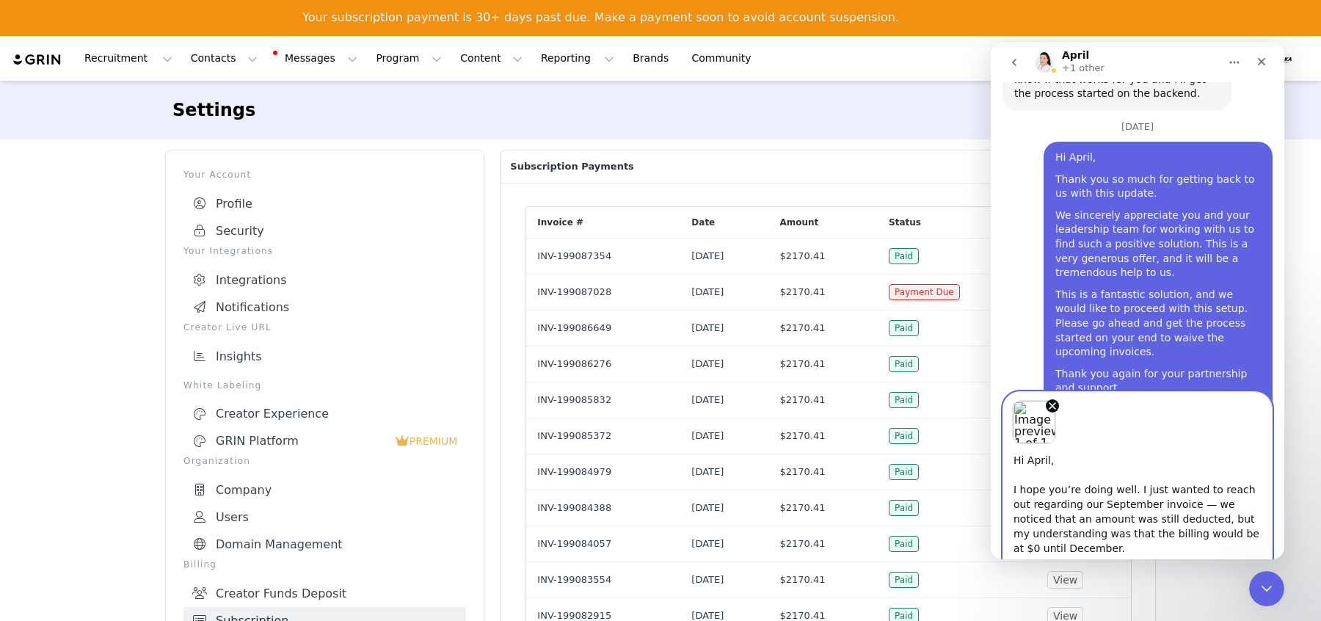
scroll to position [85, 0]
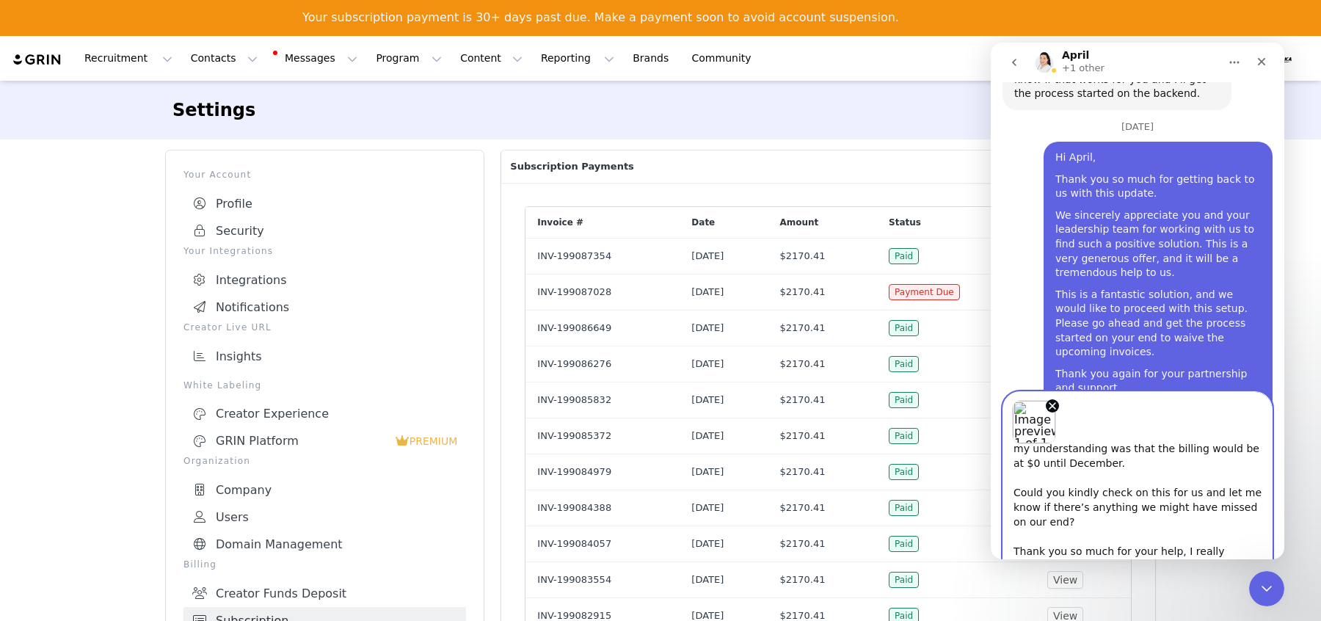
click at [1230, 536] on textarea "Hi April, I hope you’re doing well. I just wanted to reach out regarding our Se…" at bounding box center [1137, 502] width 269 height 116
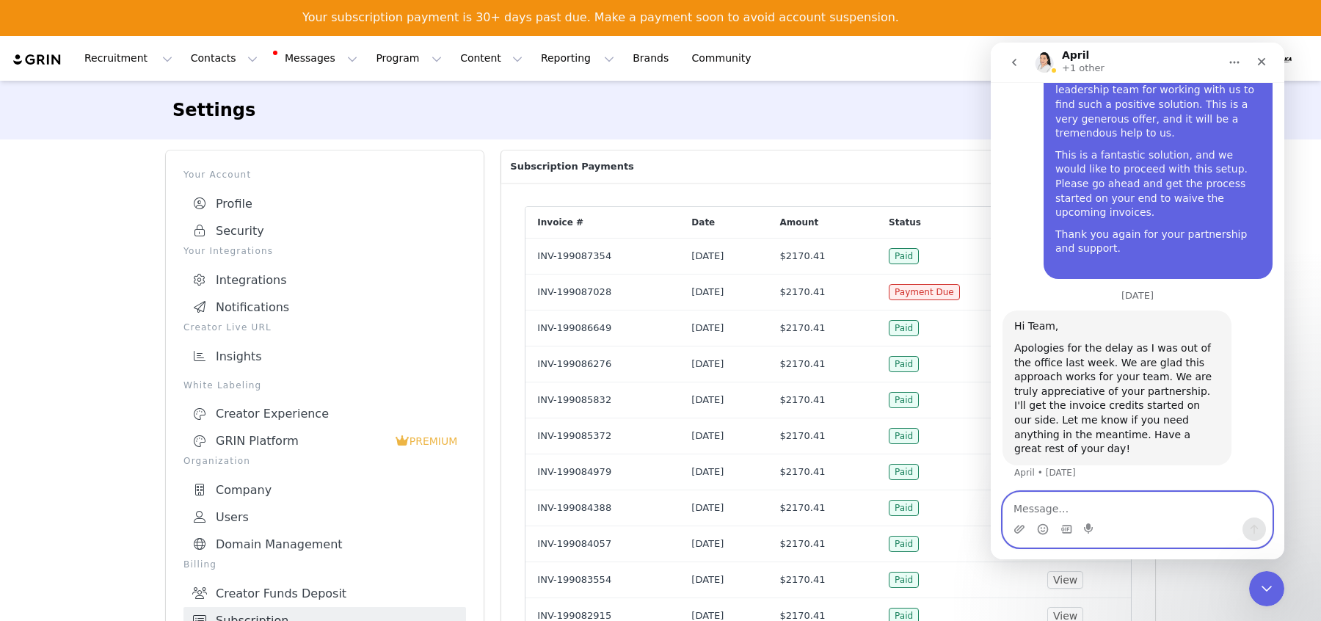
scroll to position [3906, 0]
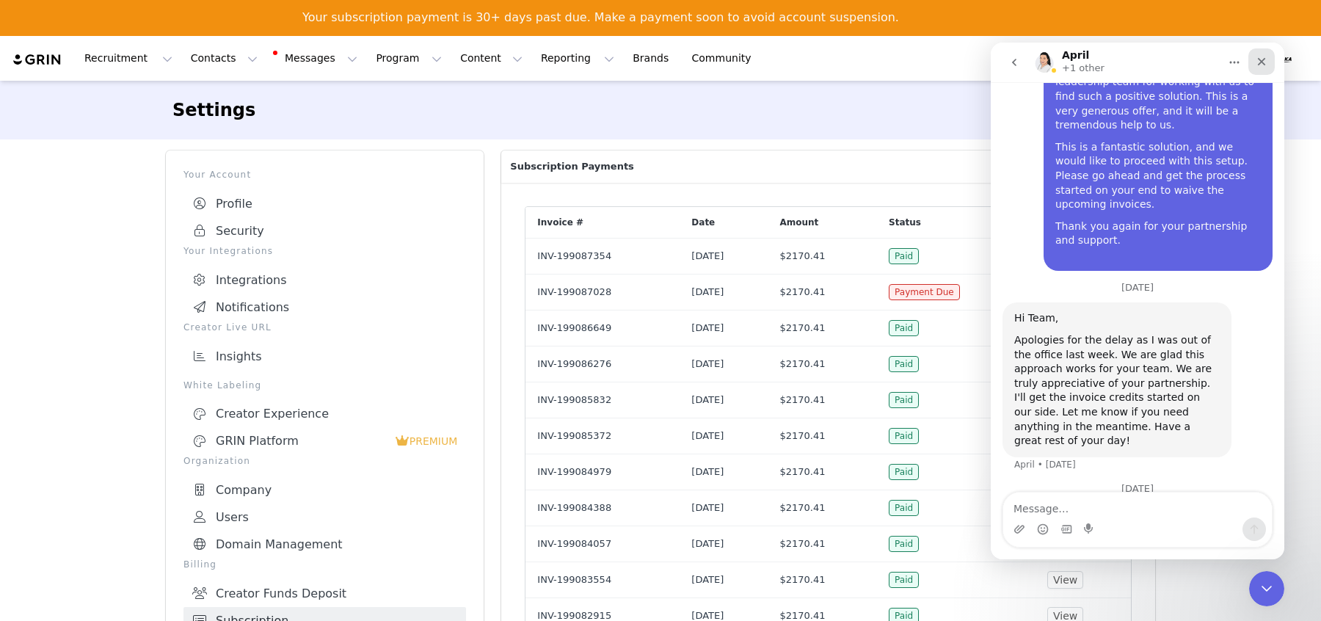
click at [1262, 54] on div "Close" at bounding box center [1261, 61] width 26 height 26
